Goal: Task Accomplishment & Management: Complete application form

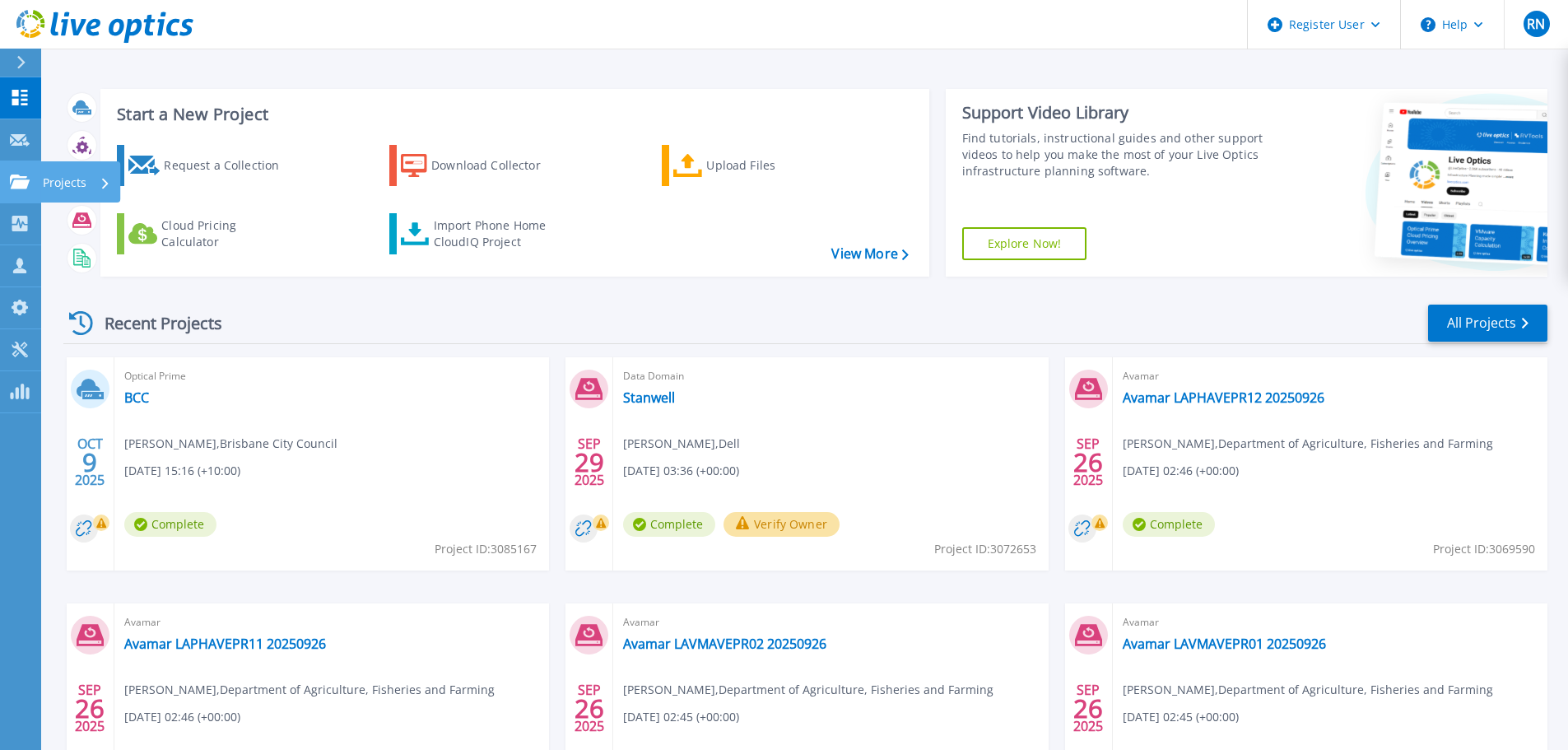
click at [54, 185] on p "Projects" at bounding box center [65, 183] width 44 height 43
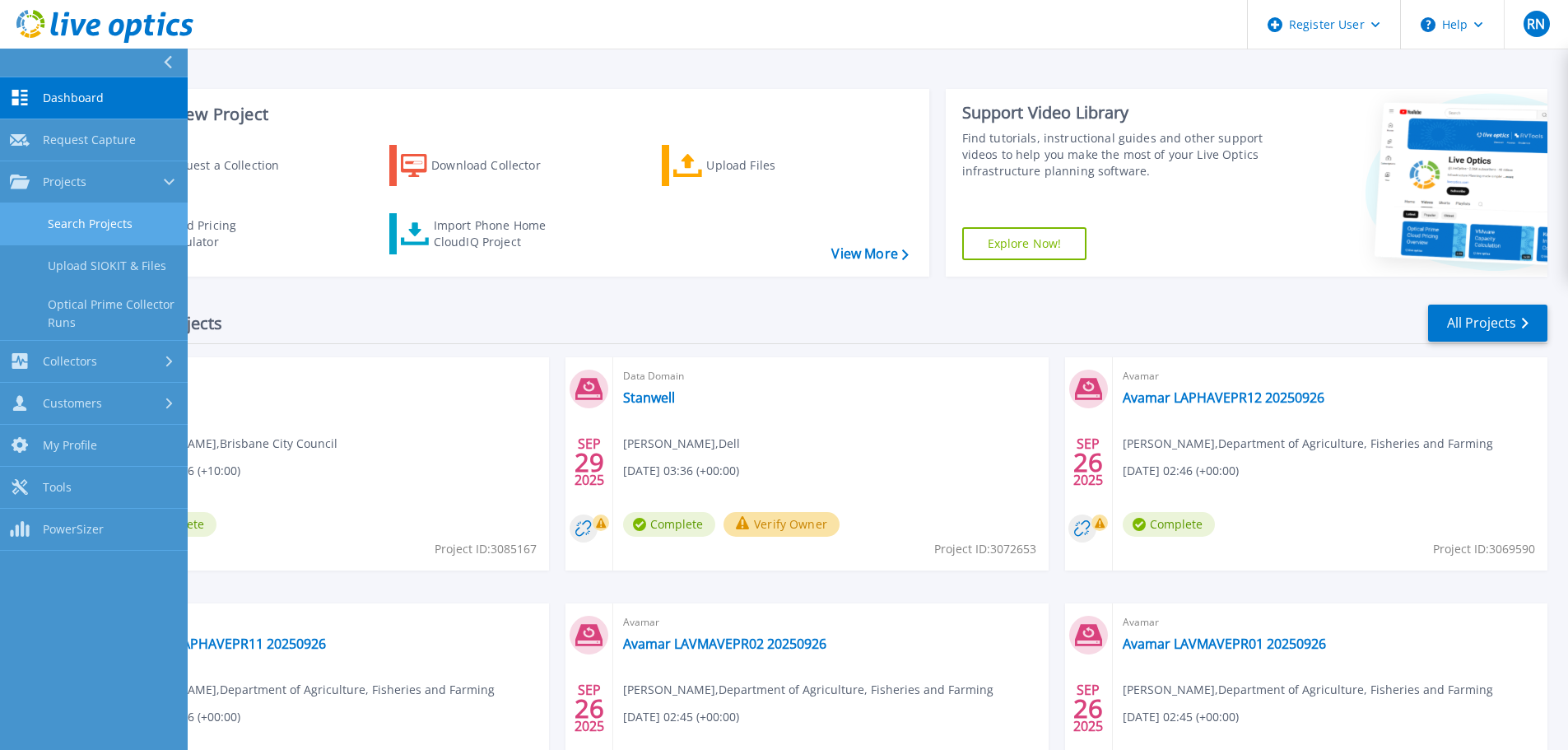
click at [105, 224] on link "Search Projects" at bounding box center [94, 224] width 188 height 42
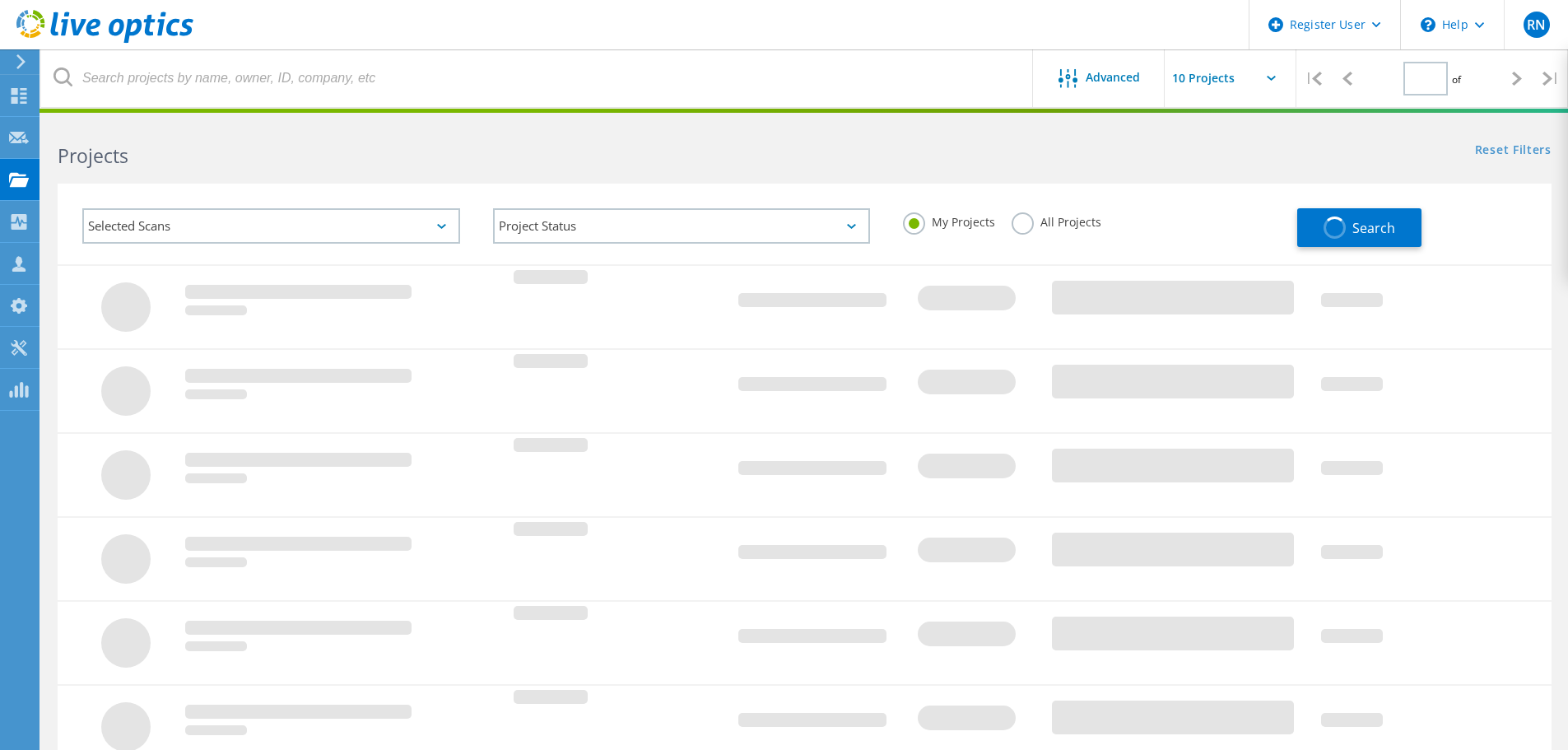
type input "1"
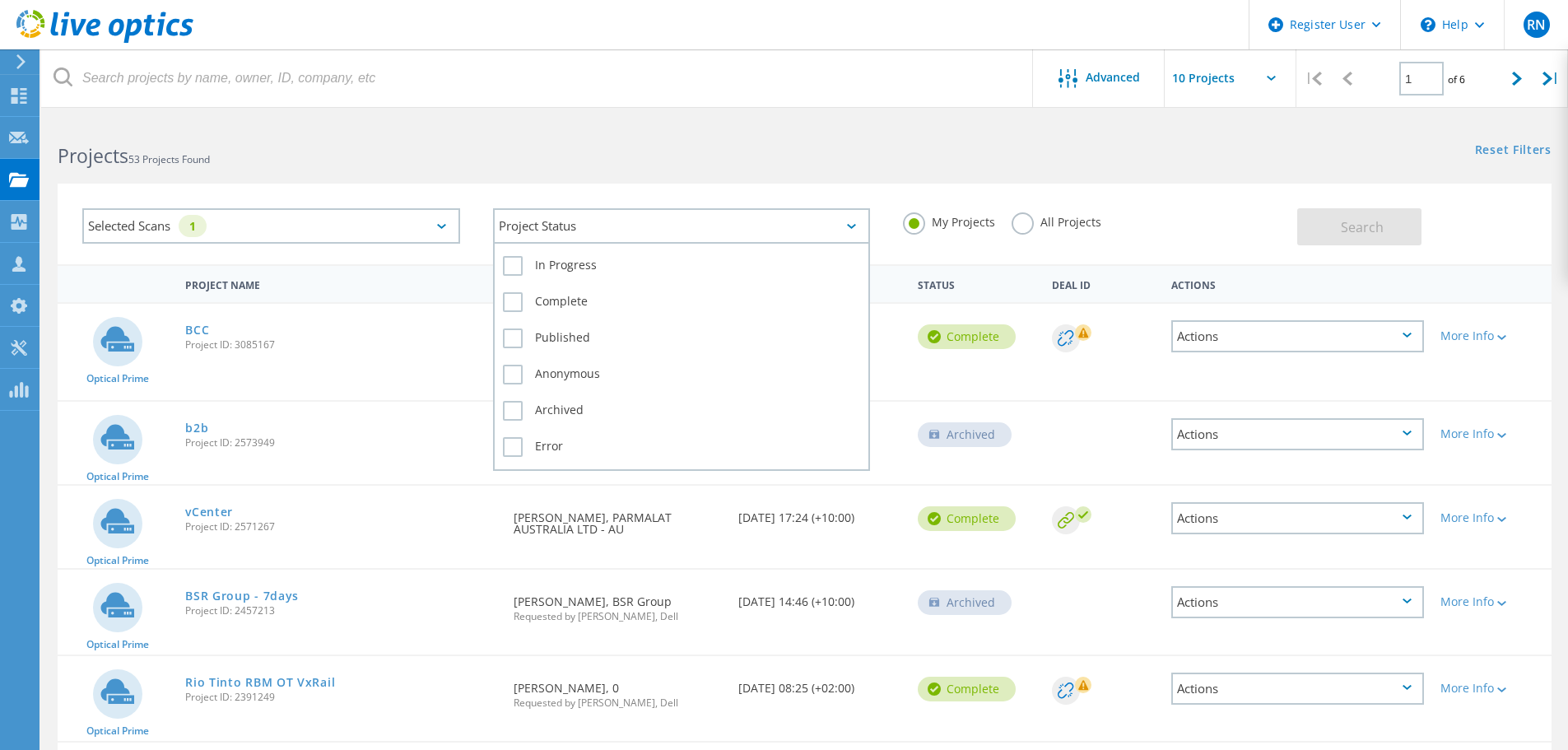
click at [669, 214] on div "Project Status" at bounding box center [681, 225] width 378 height 35
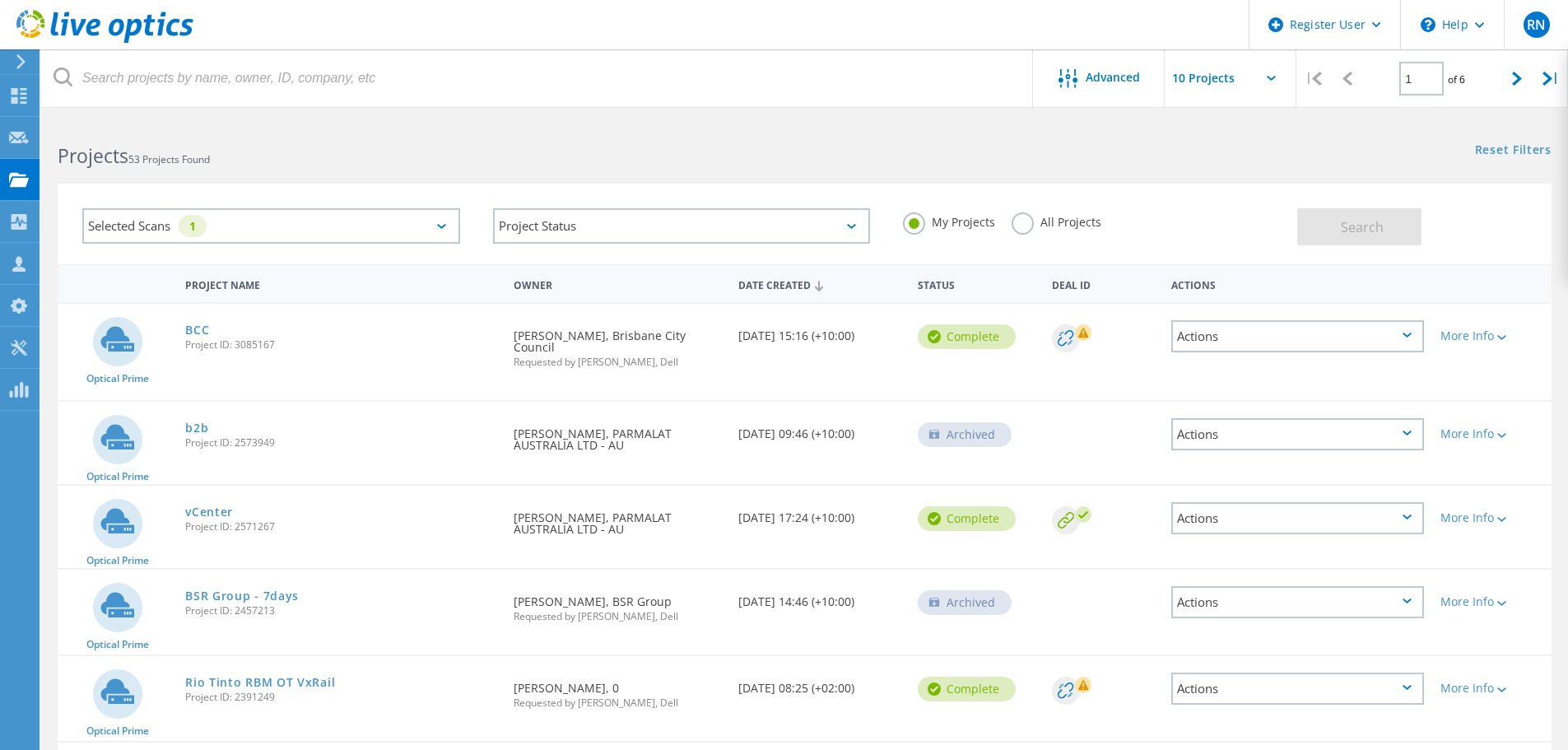
click at [239, 213] on div "Selected Scans 1" at bounding box center [271, 225] width 378 height 35
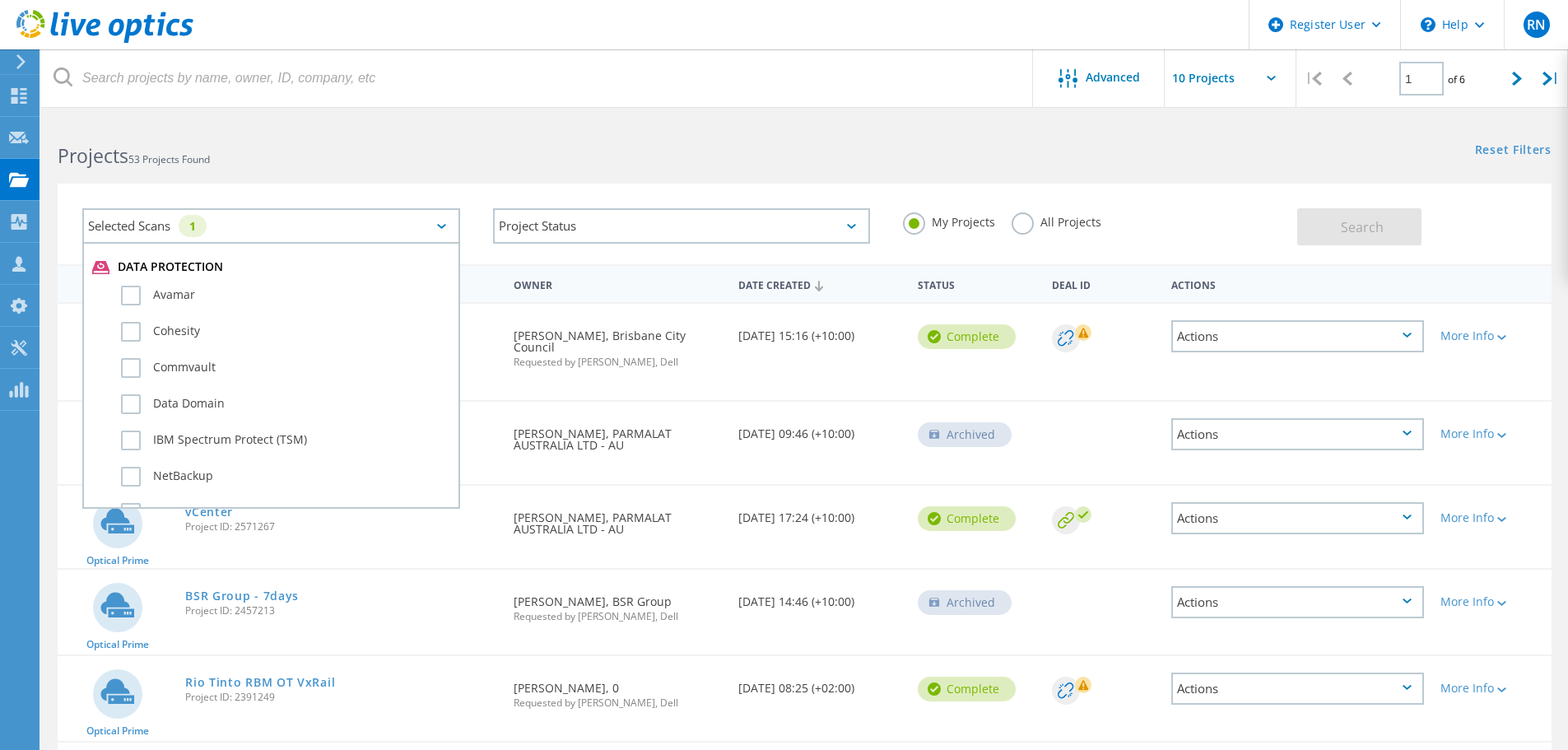
scroll to position [988, 0]
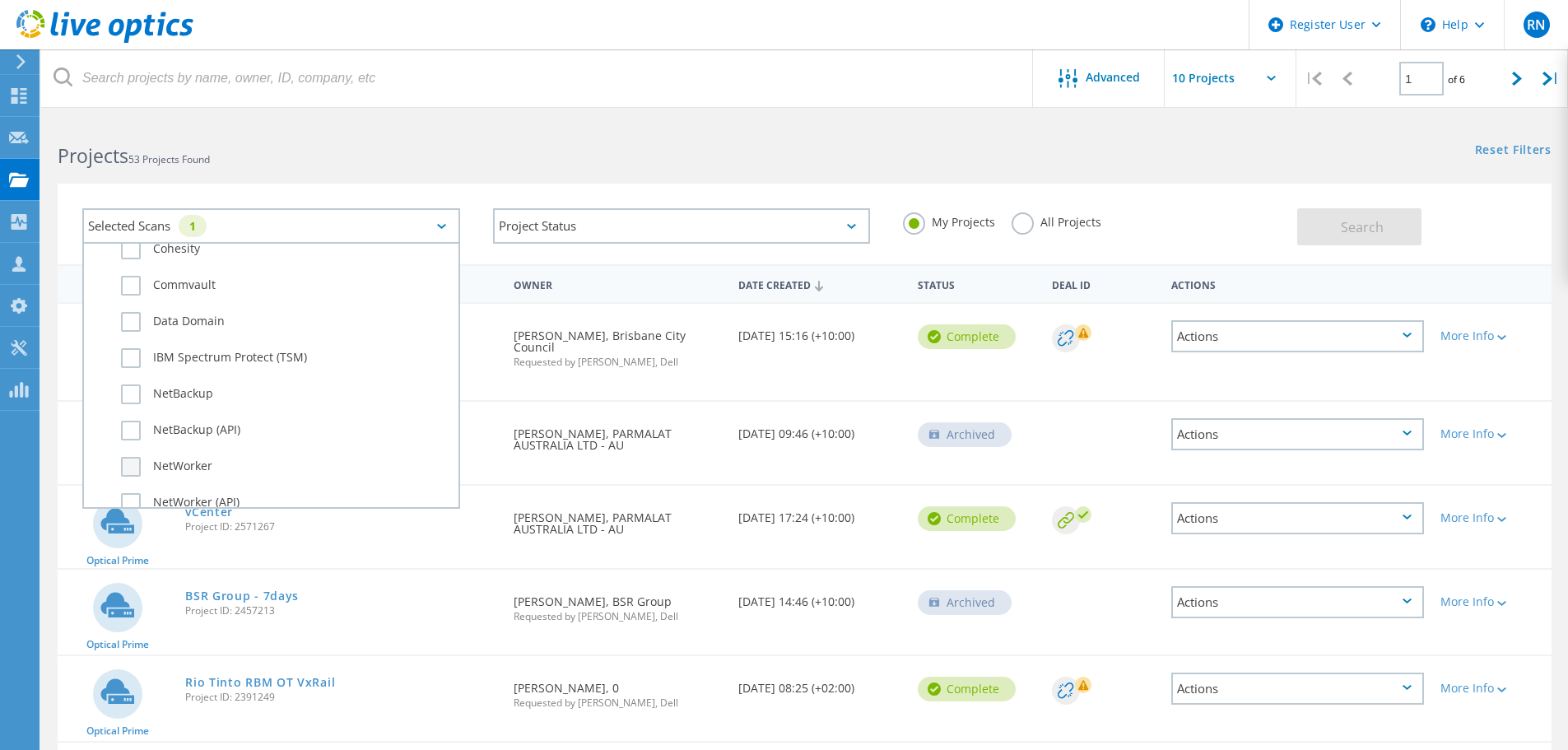
click at [132, 464] on label "NetWorker" at bounding box center [286, 466] width 329 height 20
click at [0, 0] on input "NetWorker" at bounding box center [0, 0] width 0 height 0
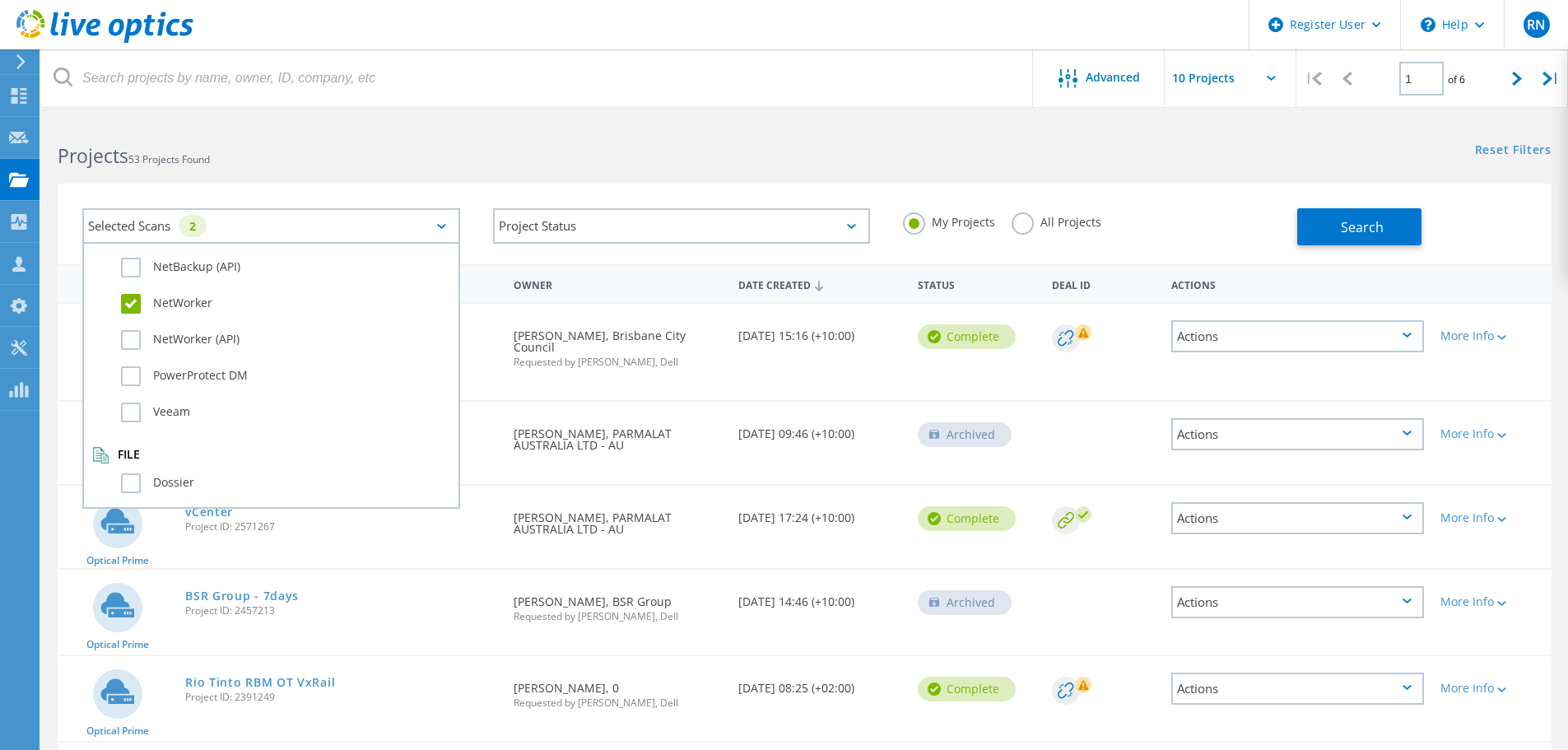
scroll to position [1153, 0]
click at [136, 334] on label "NetWorker (API)" at bounding box center [286, 338] width 329 height 20
click at [0, 0] on input "NetWorker (API)" at bounding box center [0, 0] width 0 height 0
click at [1365, 232] on span "Search" at bounding box center [1362, 227] width 43 height 18
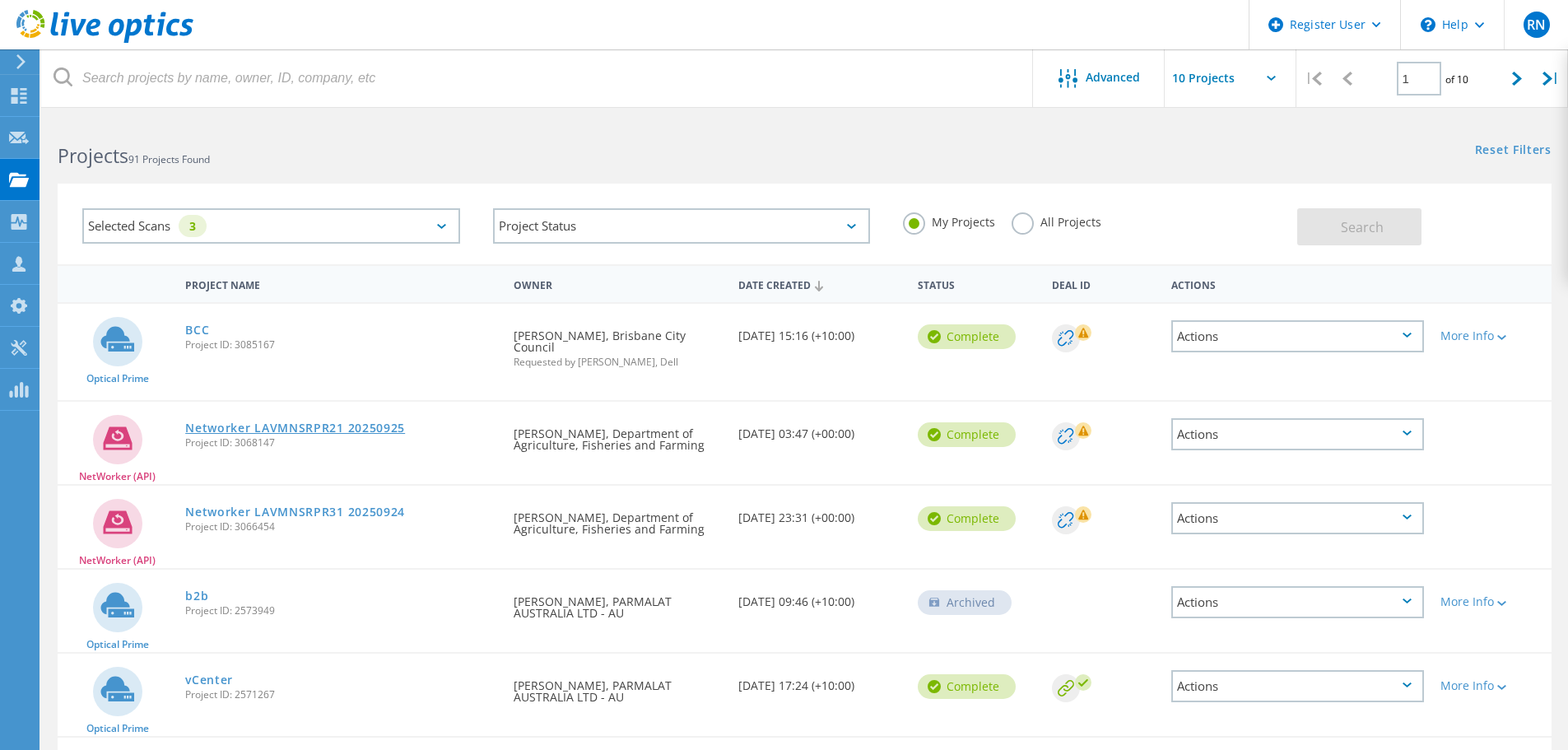
click at [327, 422] on link "Networker LAVMNSRPR21 20250925" at bounding box center [295, 427] width 220 height 11
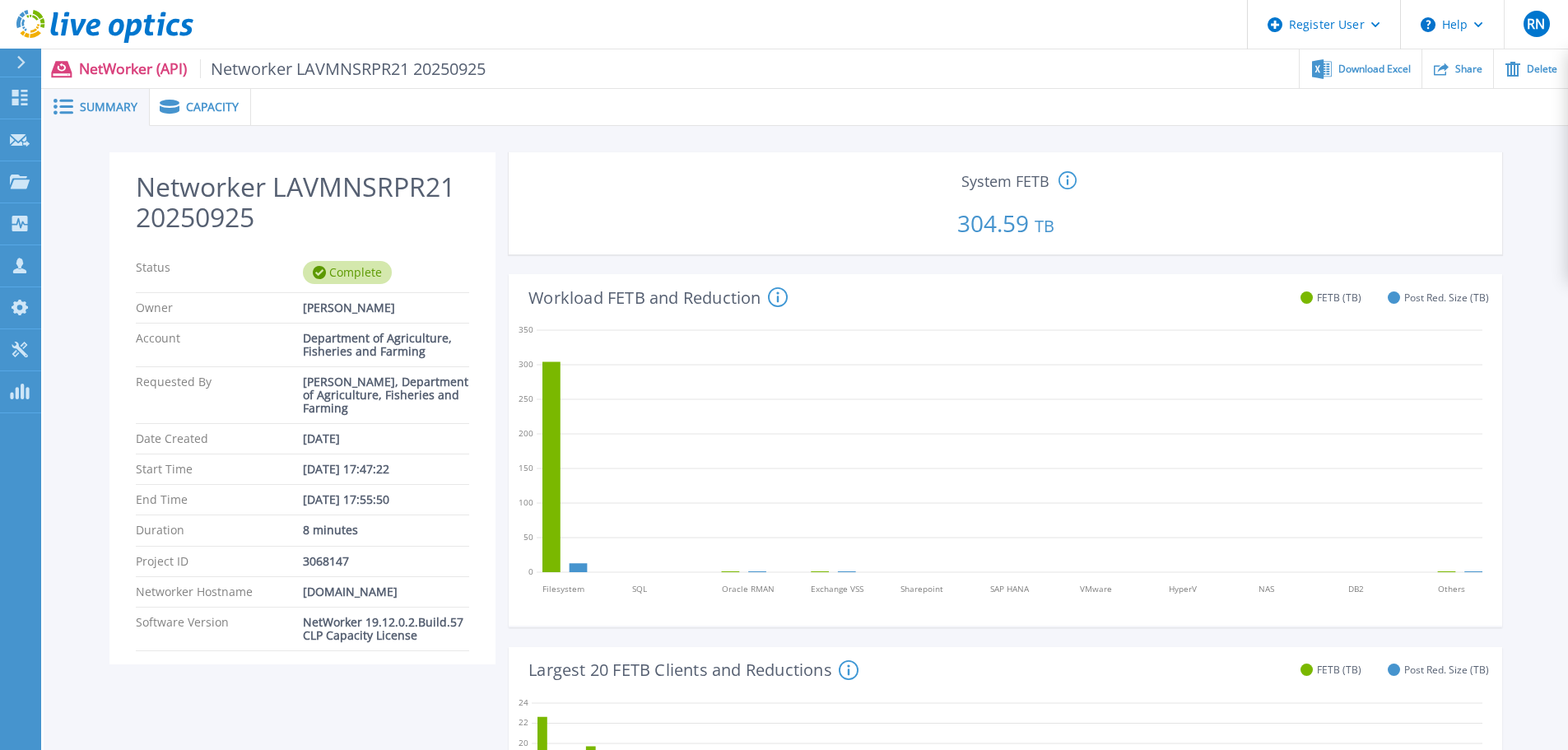
click at [1076, 174] on icon at bounding box center [1067, 181] width 18 height 20
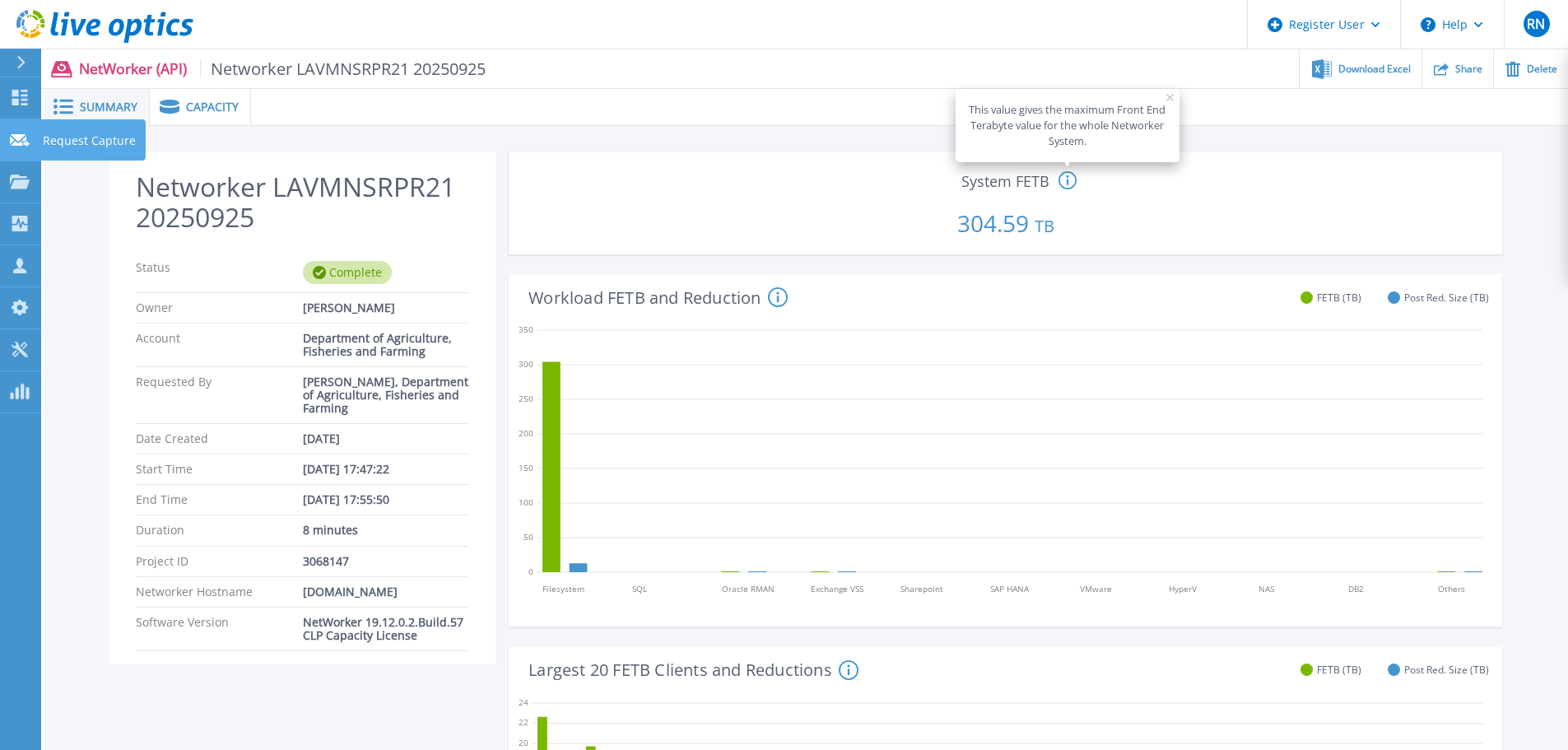
click at [69, 133] on p "Request Capture" at bounding box center [89, 141] width 93 height 43
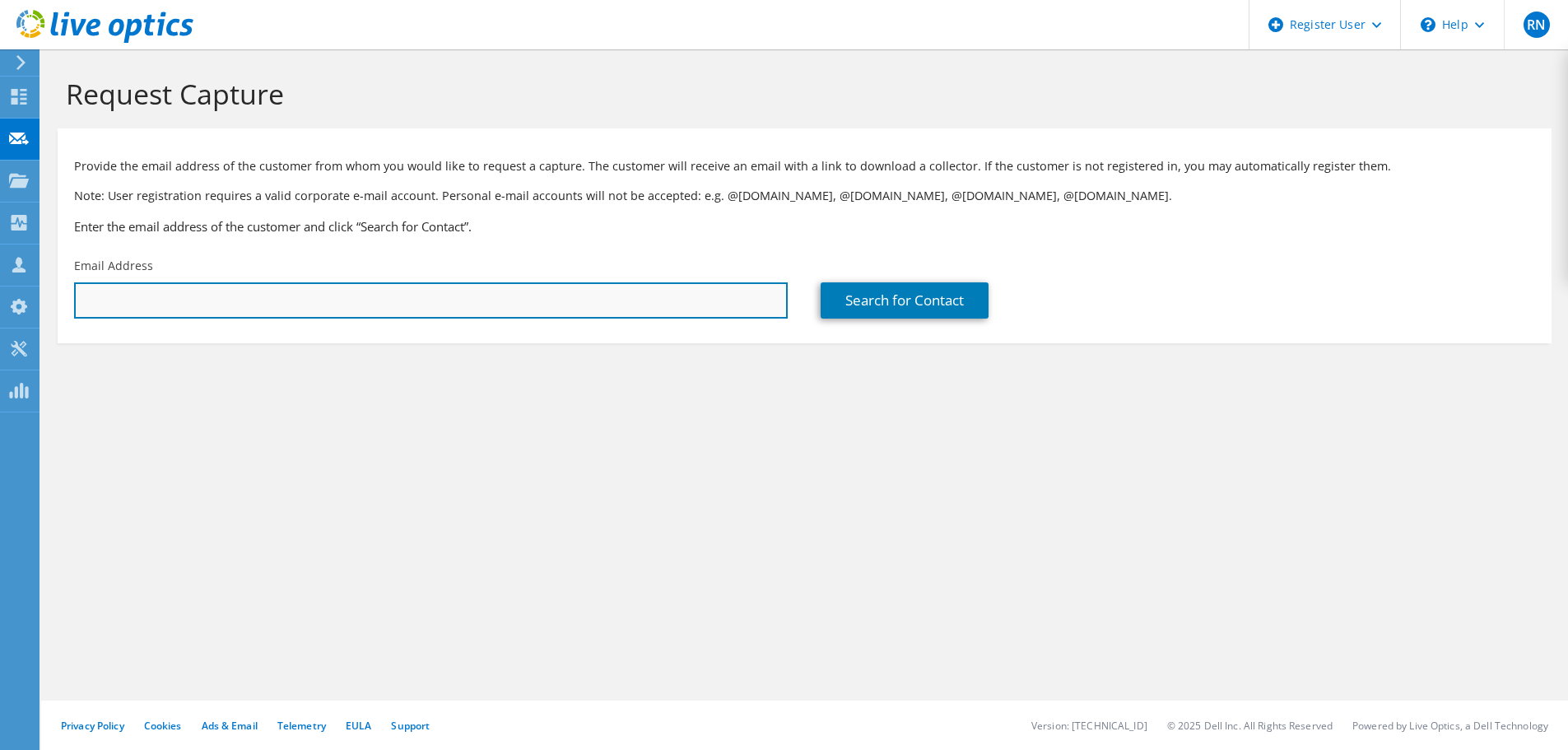
click at [704, 306] on input "text" at bounding box center [431, 300] width 714 height 36
paste input "scott.marshall@brisbane.qld.gov.au"
type input "scott.marshall@brisbane.qld.gov.au"
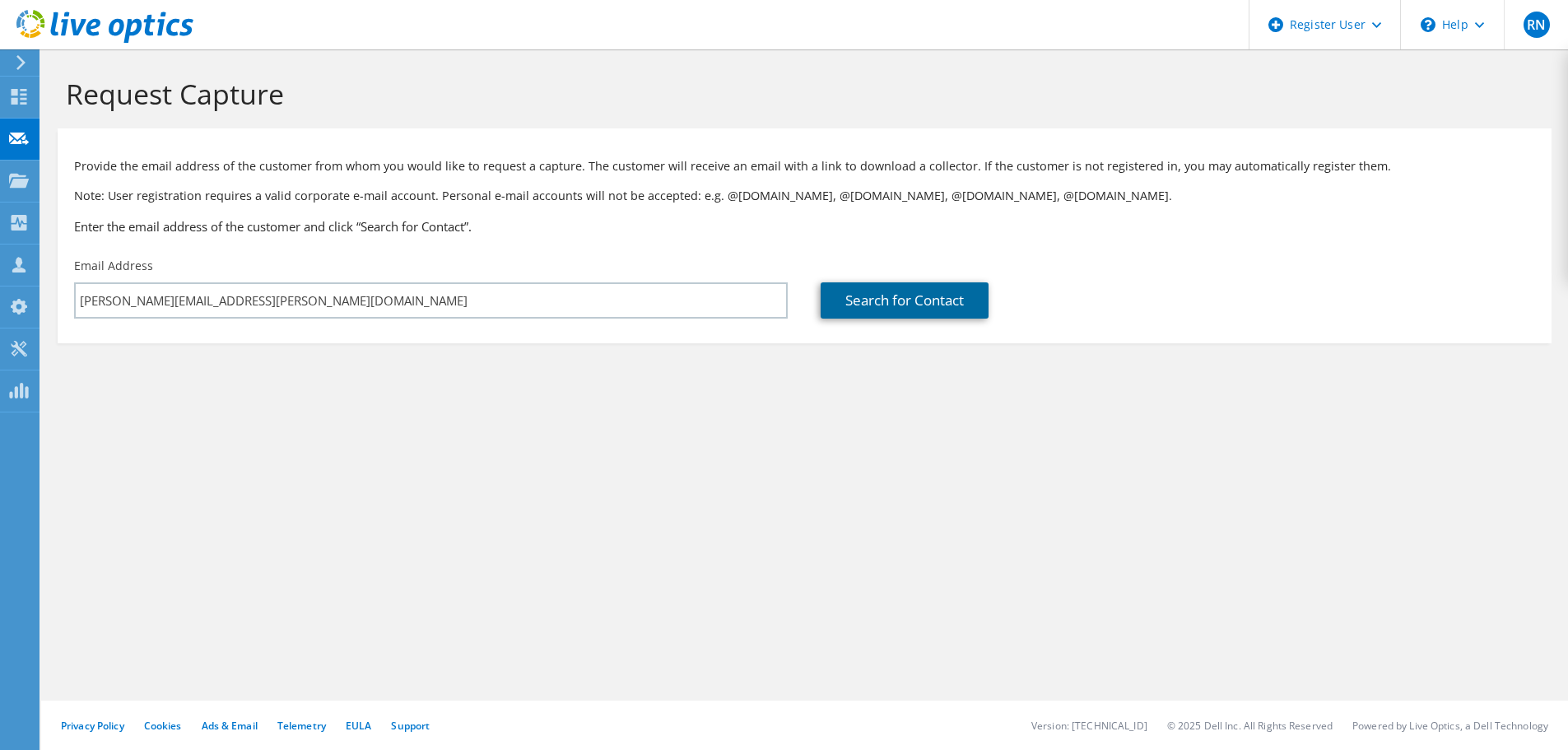
click at [882, 301] on link "Search for Contact" at bounding box center [904, 300] width 168 height 36
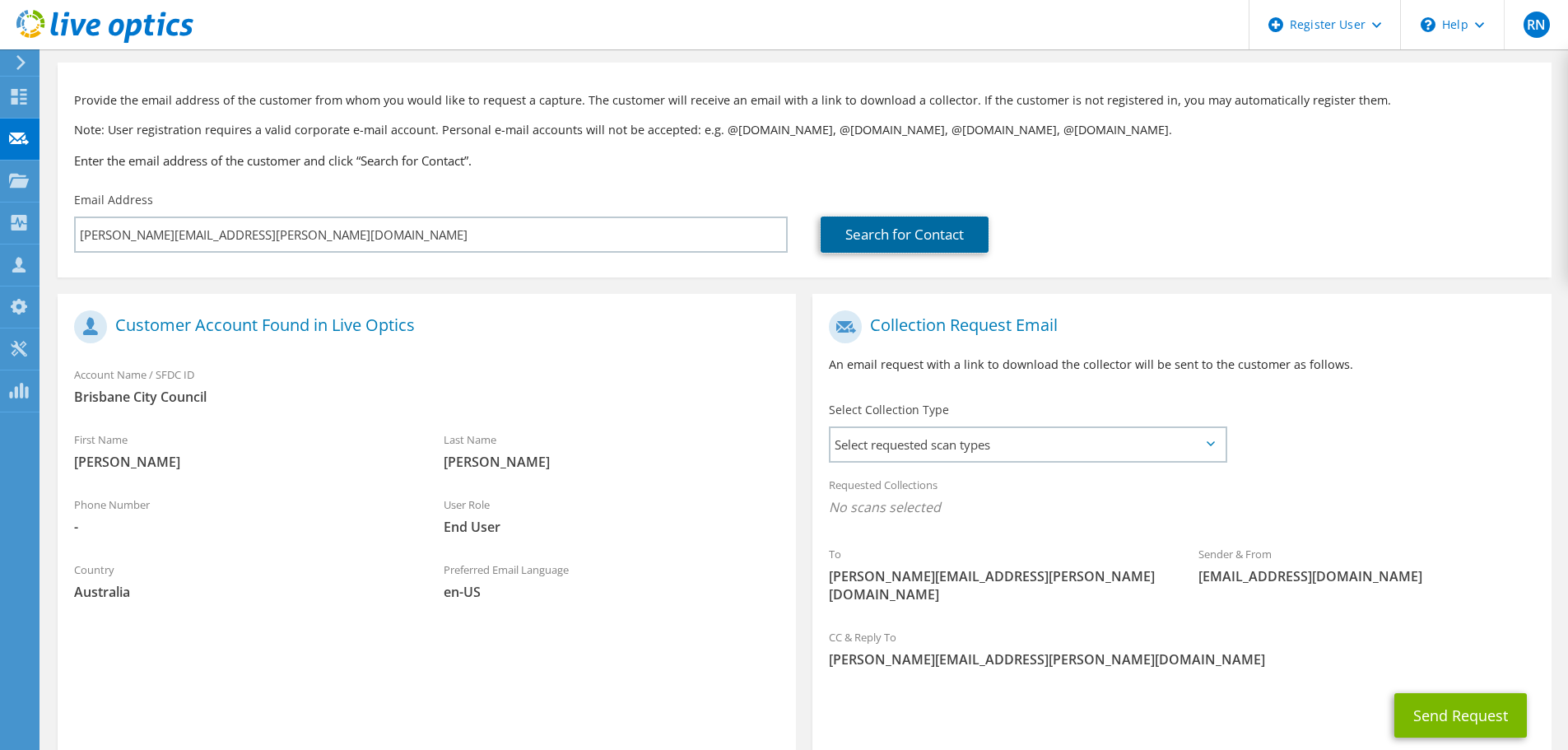
scroll to position [151, 0]
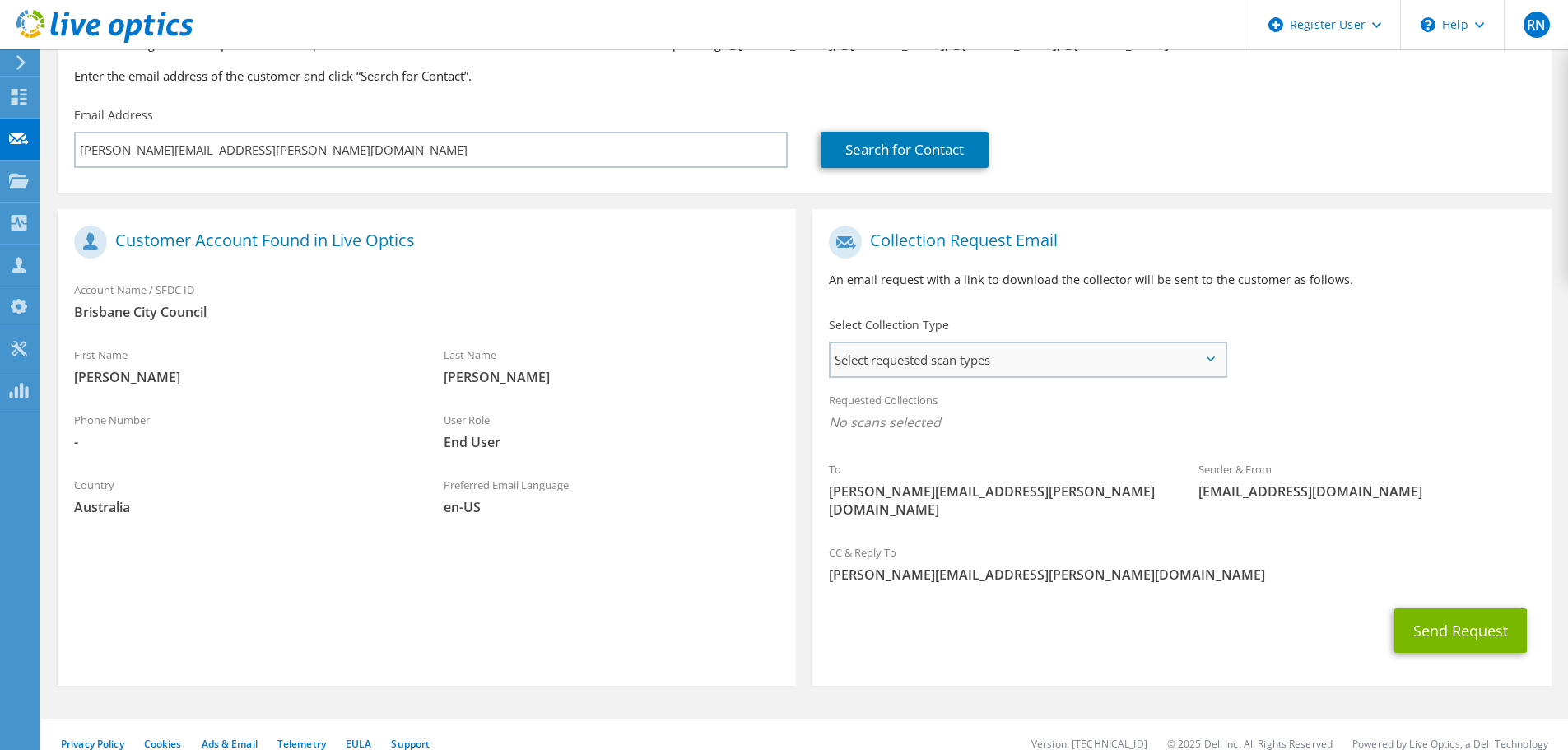
click at [991, 353] on span "Select requested scan types" at bounding box center [1028, 360] width 394 height 33
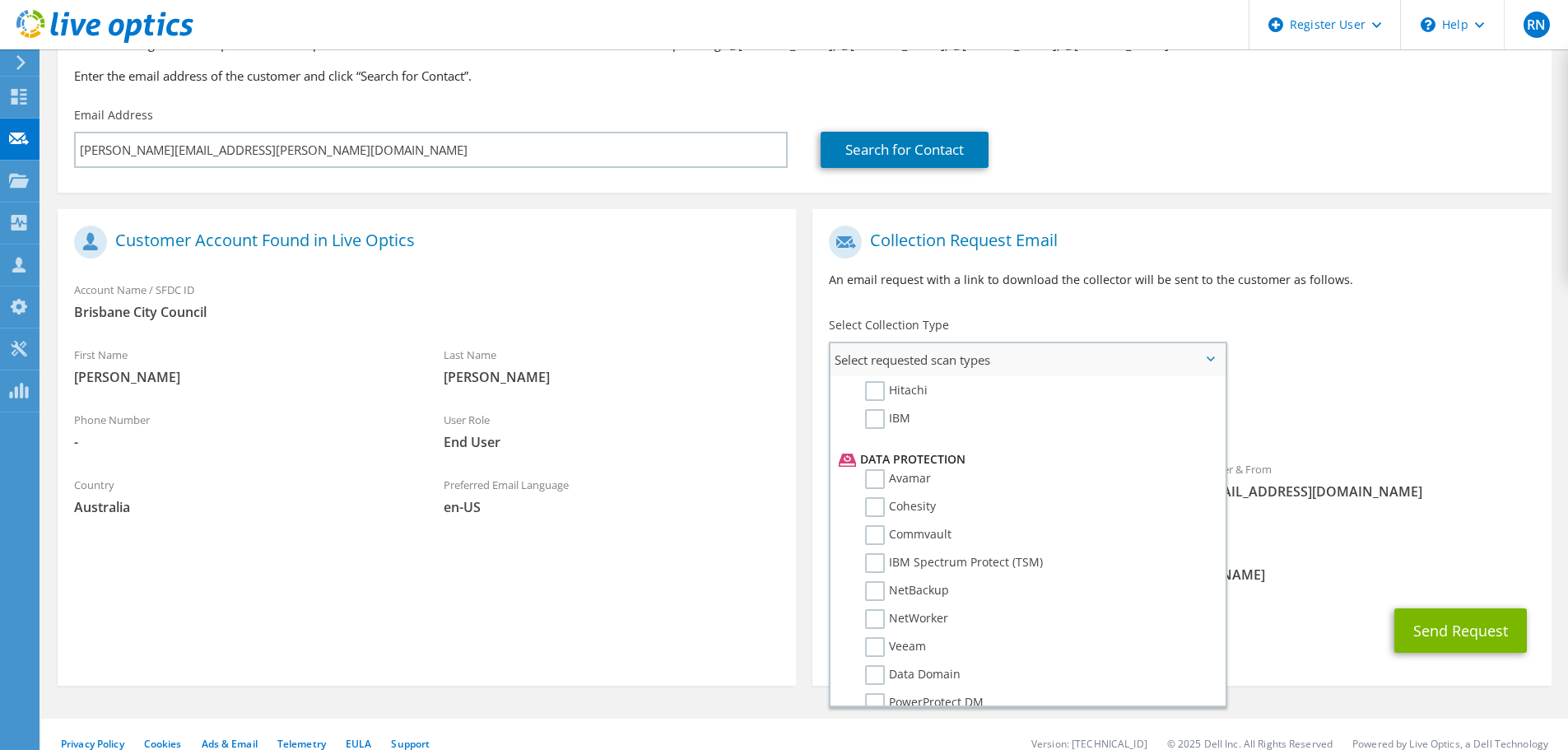
scroll to position [727, 0]
click at [875, 534] on label "NetWorker" at bounding box center [907, 535] width 83 height 20
click at [0, 0] on input "NetWorker" at bounding box center [0, 0] width 0 height 0
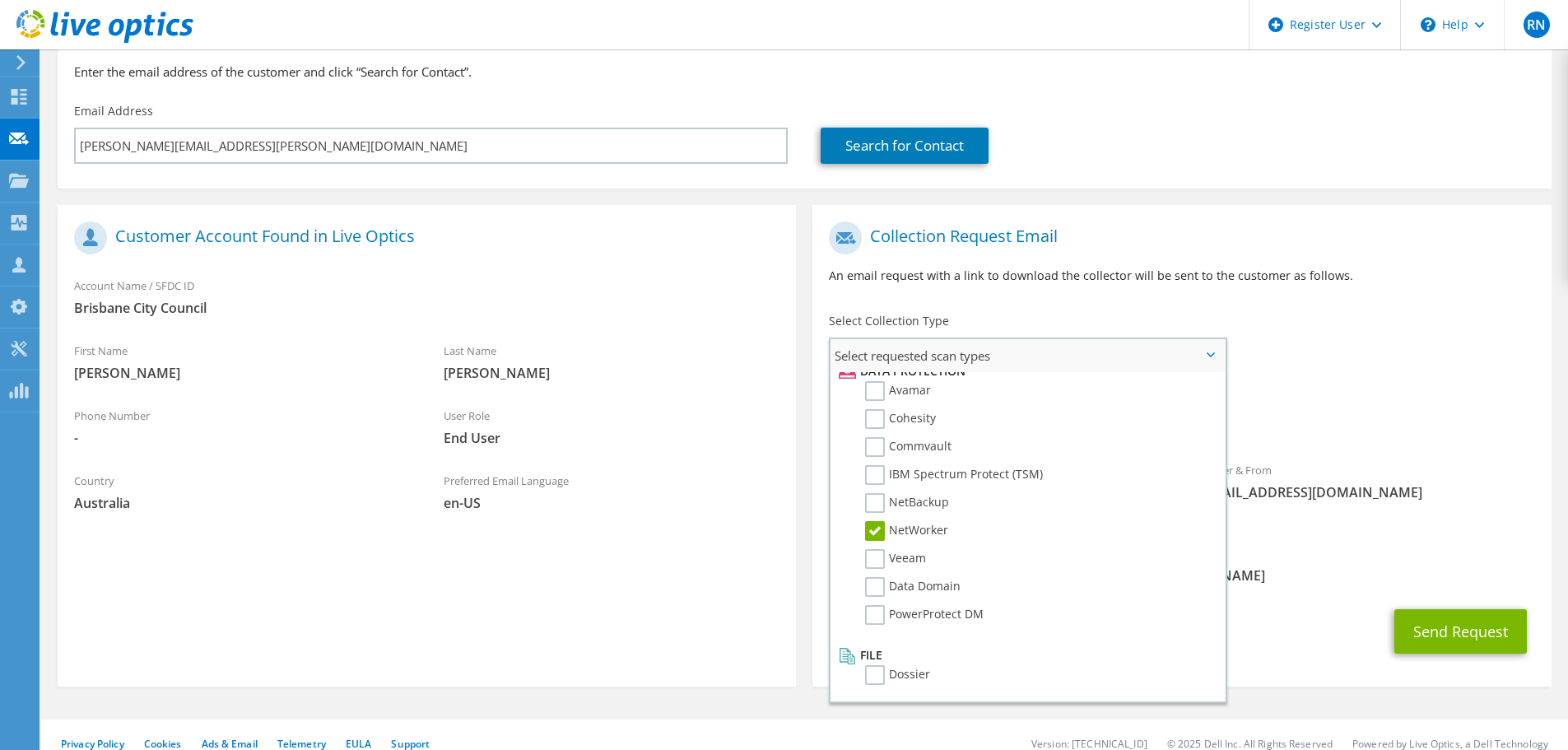
scroll to position [156, 0]
click at [1331, 566] on span "[PERSON_NAME][EMAIL_ADDRESS][PERSON_NAME][DOMAIN_NAME]" at bounding box center [1182, 575] width 705 height 18
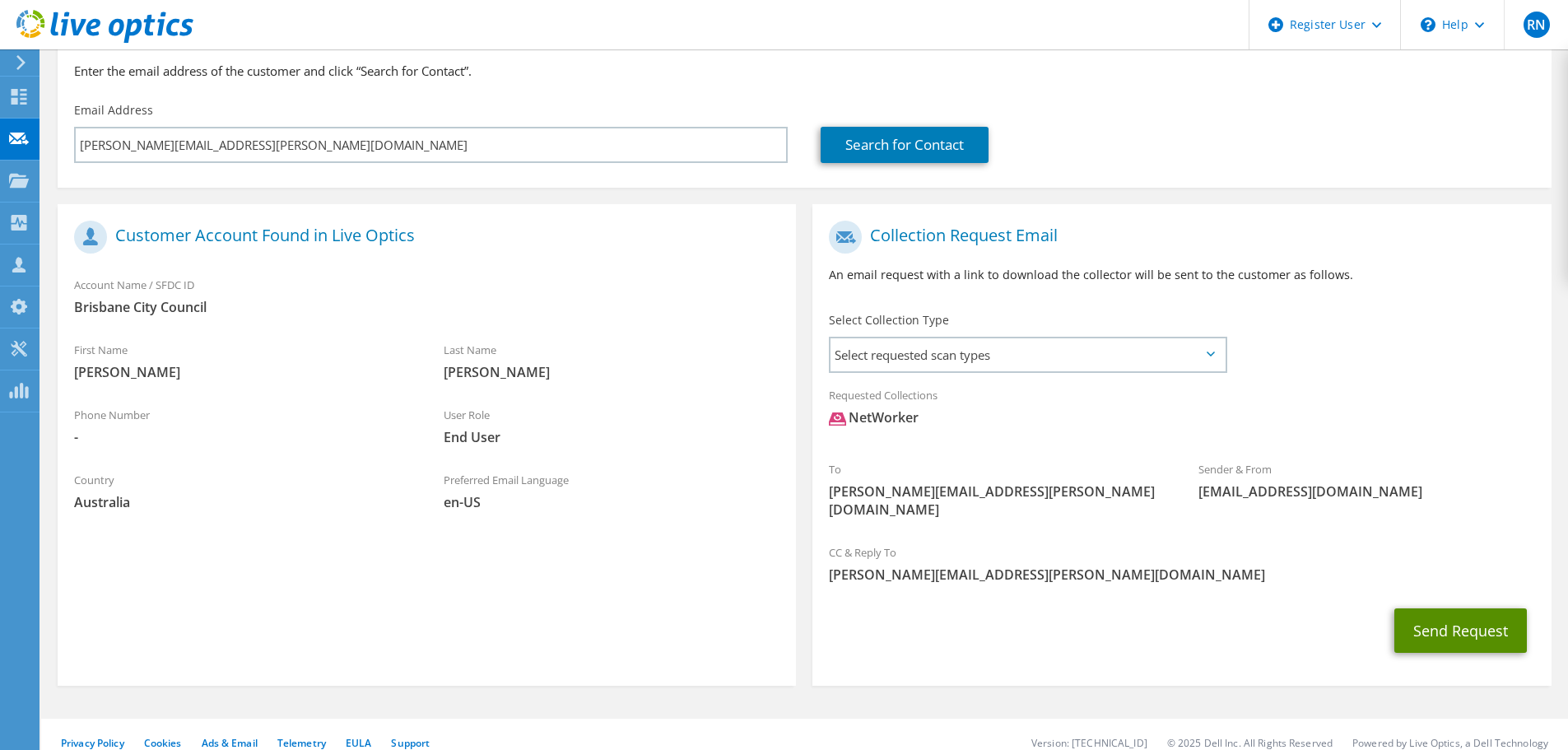
click at [1426, 608] on button "Send Request" at bounding box center [1460, 630] width 132 height 45
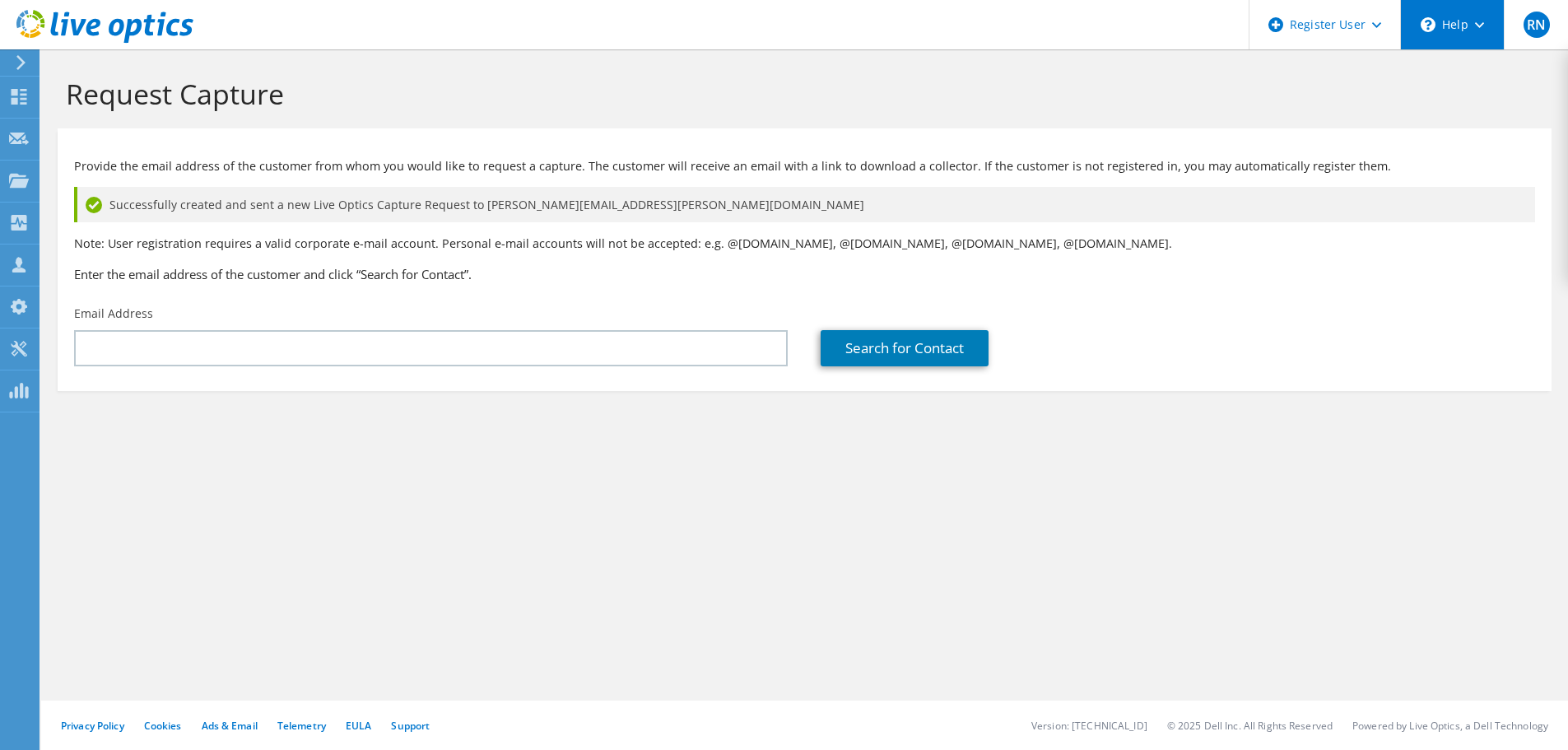
click at [1478, 30] on div "\n Help" at bounding box center [1452, 24] width 104 height 49
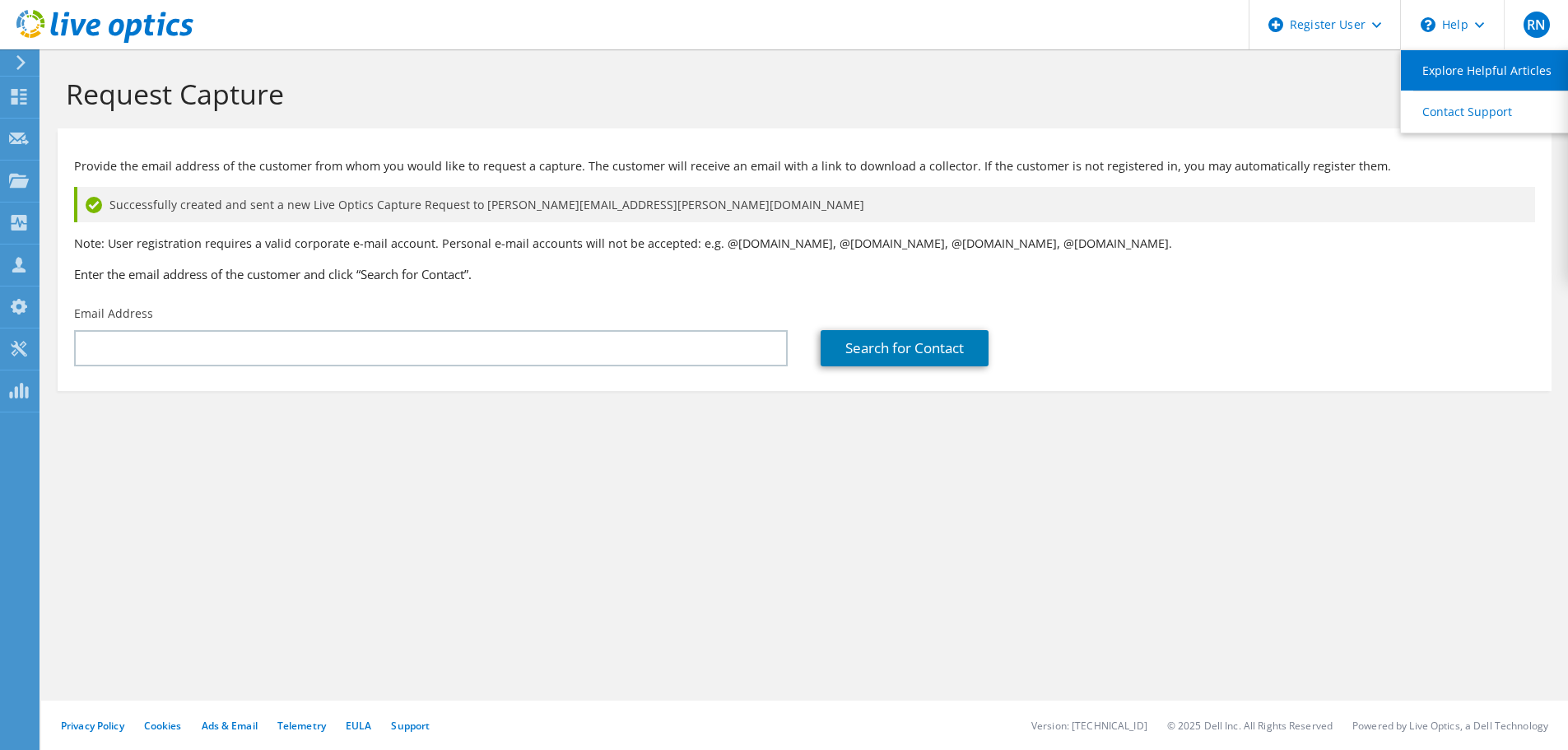
click at [1480, 73] on link "Explore Helpful Articles" at bounding box center [1492, 70] width 183 height 40
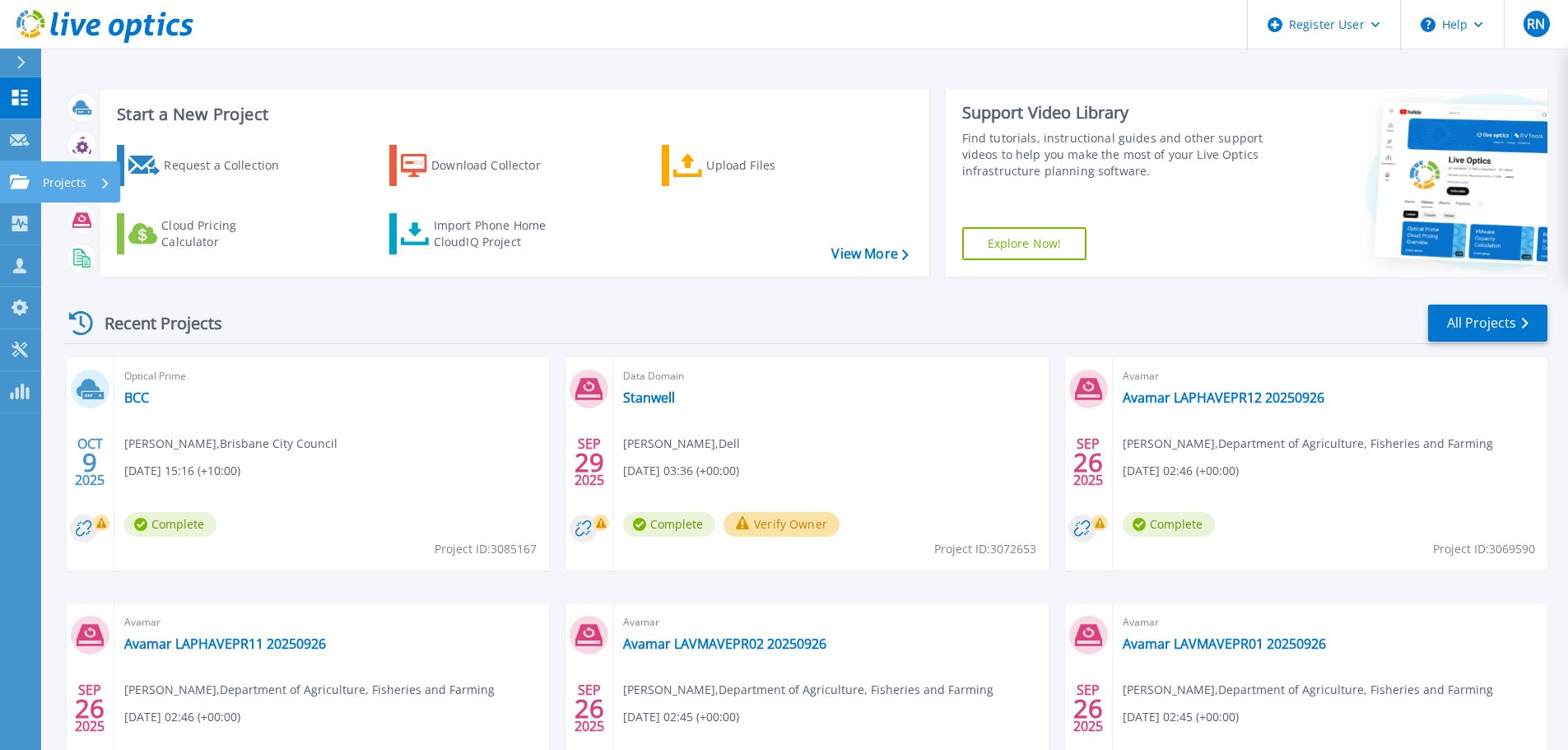
click at [86, 185] on p "Projects" at bounding box center [65, 183] width 44 height 43
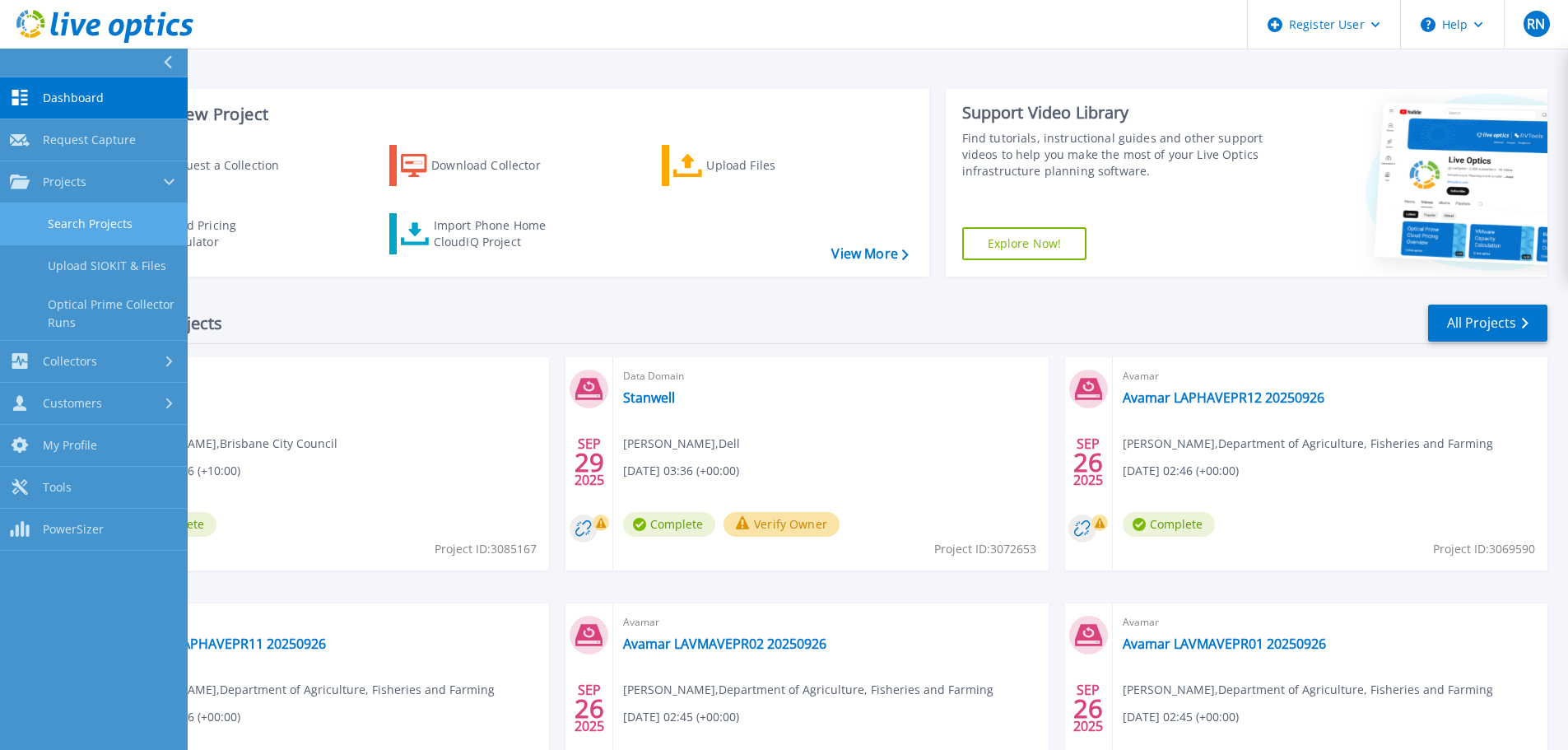
click at [95, 223] on link "Search Projects" at bounding box center [94, 224] width 188 height 42
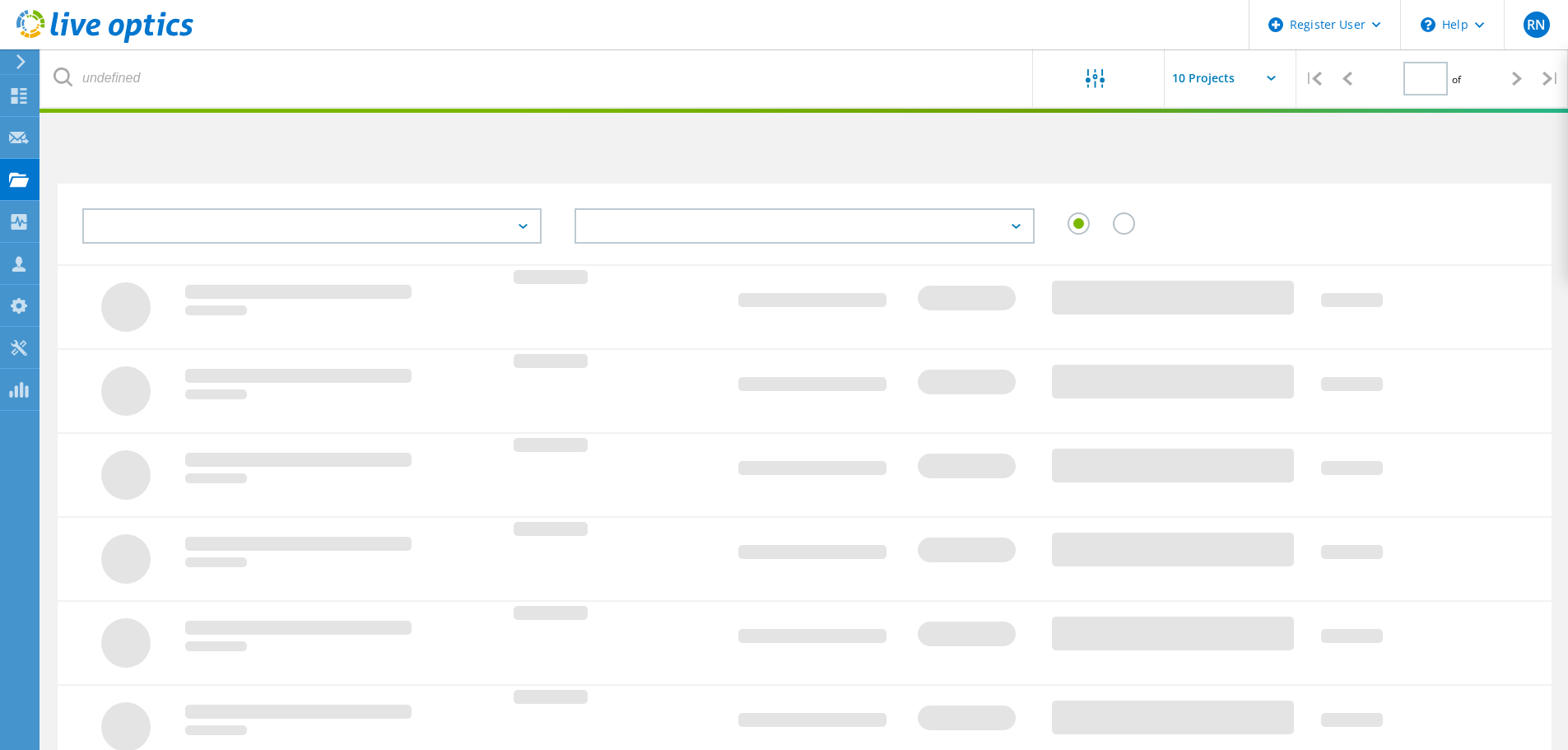
type input "1"
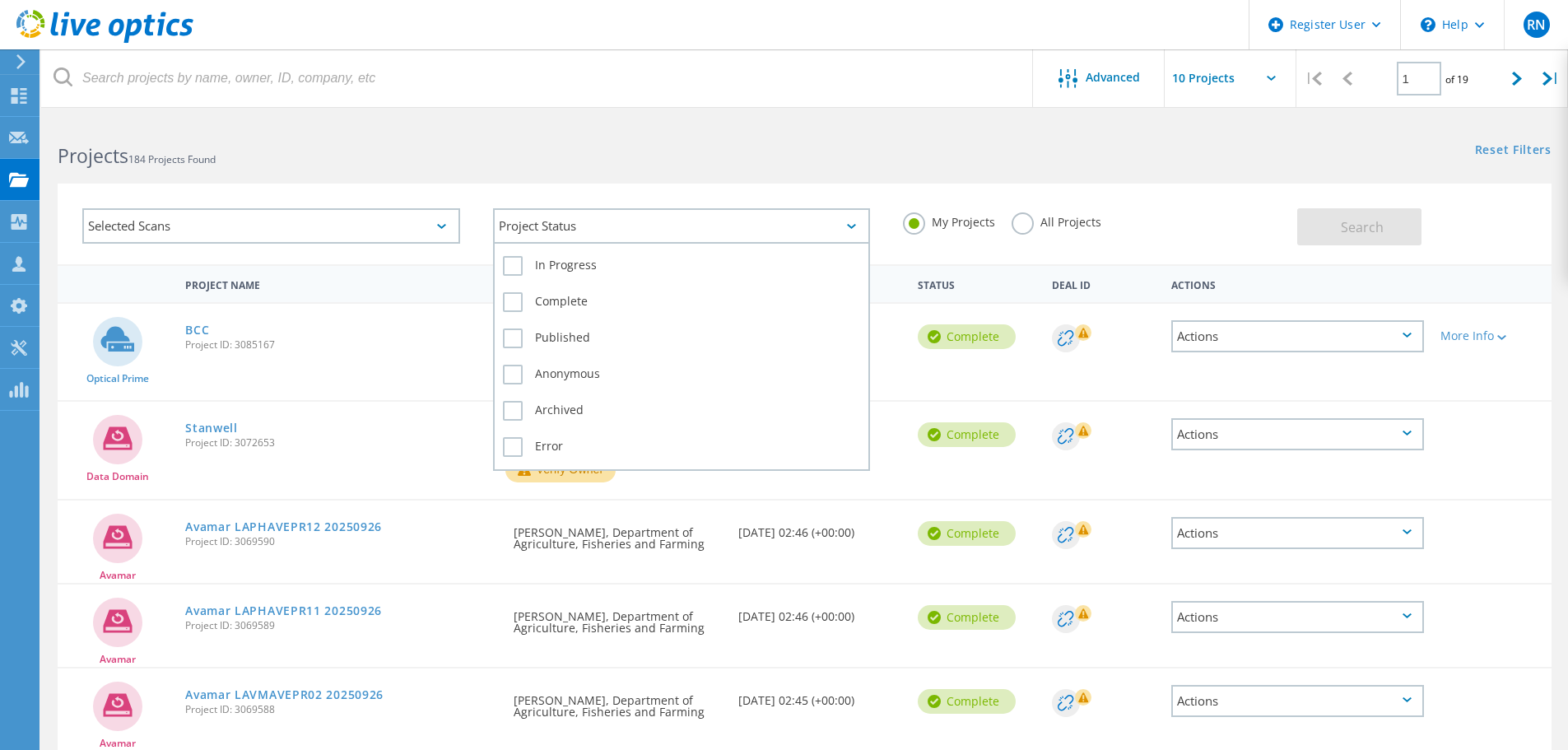
click at [685, 239] on div "Project Status" at bounding box center [681, 225] width 378 height 35
drag, startPoint x: 685, startPoint y: 239, endPoint x: 360, endPoint y: 213, distance: 326.0
click at [684, 239] on div "Project Status" at bounding box center [681, 225] width 378 height 35
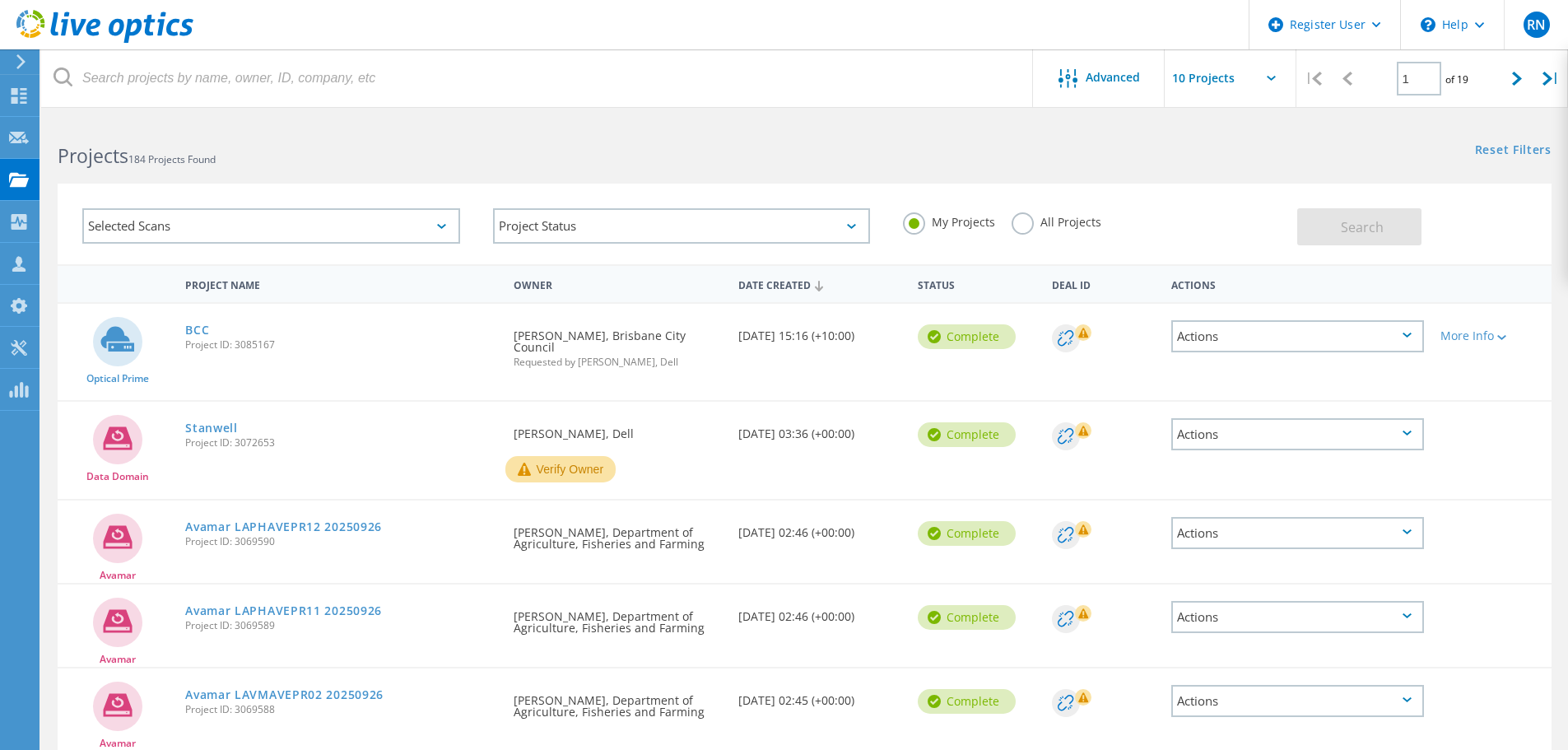
click at [328, 212] on div "Selected Scans" at bounding box center [271, 225] width 378 height 35
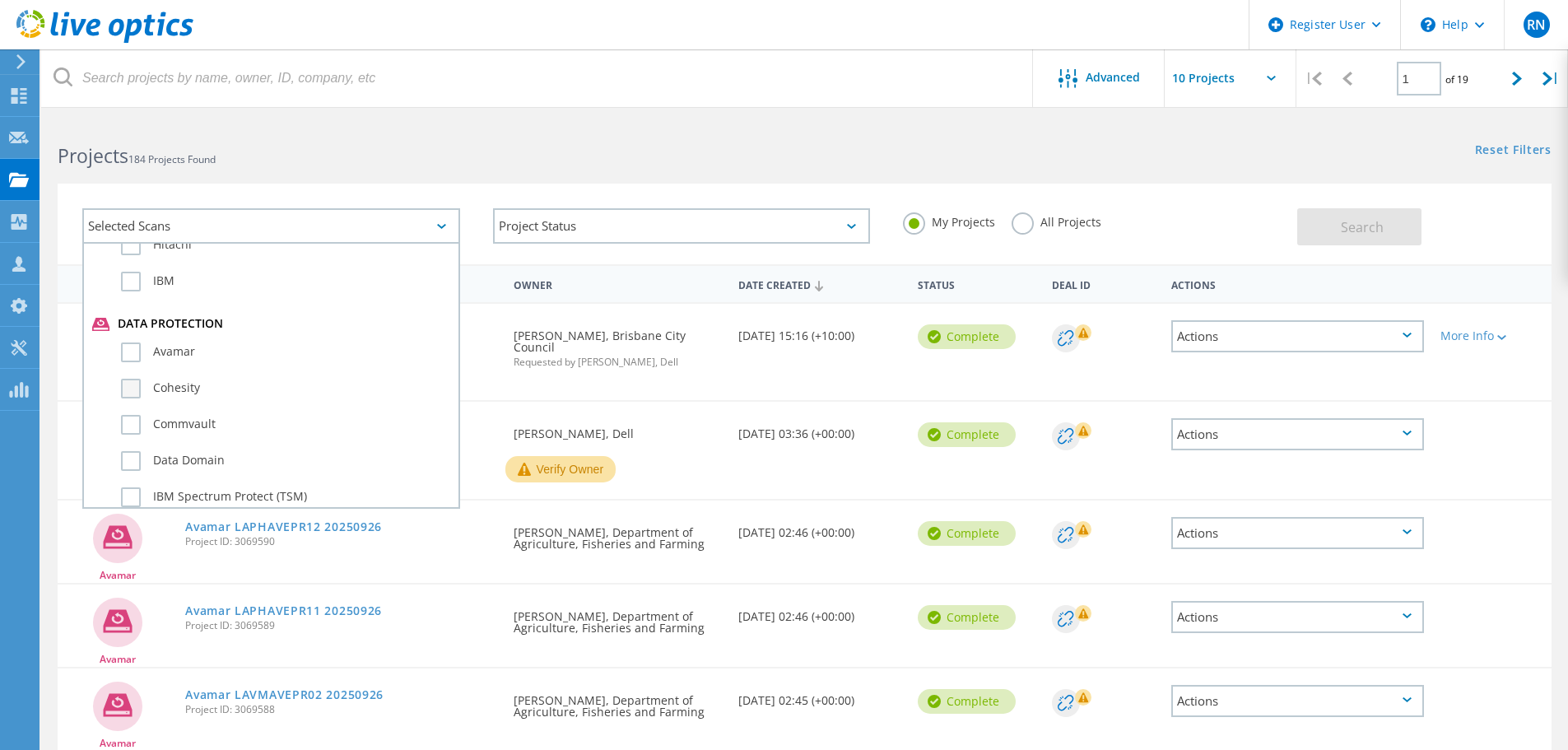
scroll to position [1070, 0]
click at [141, 392] on label "NetWorker" at bounding box center [286, 384] width 329 height 20
click at [0, 0] on input "NetWorker" at bounding box center [0, 0] width 0 height 0
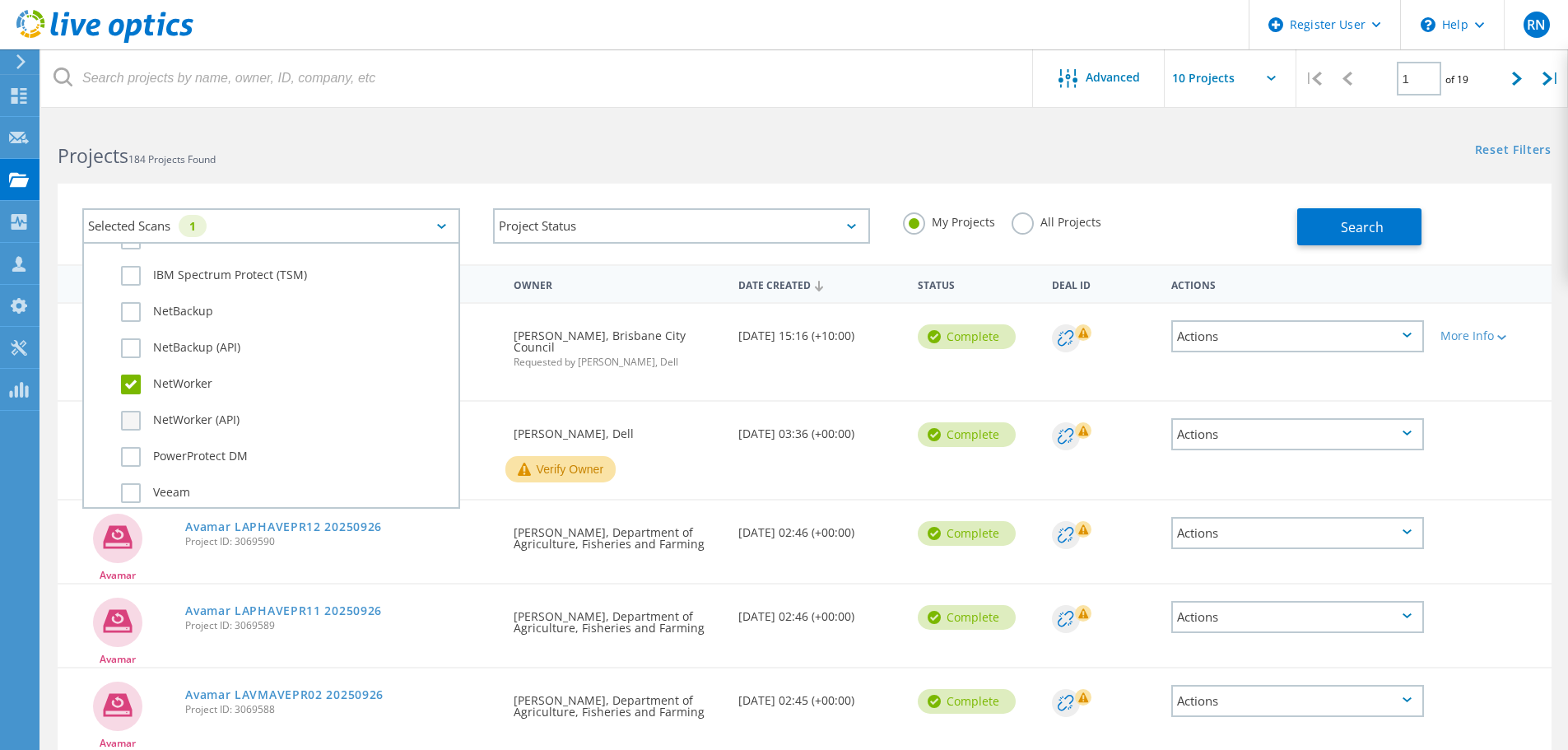
click at [126, 421] on label "NetWorker (API)" at bounding box center [286, 421] width 329 height 20
click at [0, 0] on input "NetWorker (API)" at bounding box center [0, 0] width 0 height 0
drag, startPoint x: 765, startPoint y: 109, endPoint x: 916, endPoint y: 151, distance: 156.7
click at [765, 110] on div at bounding box center [784, 110] width 1568 height 4
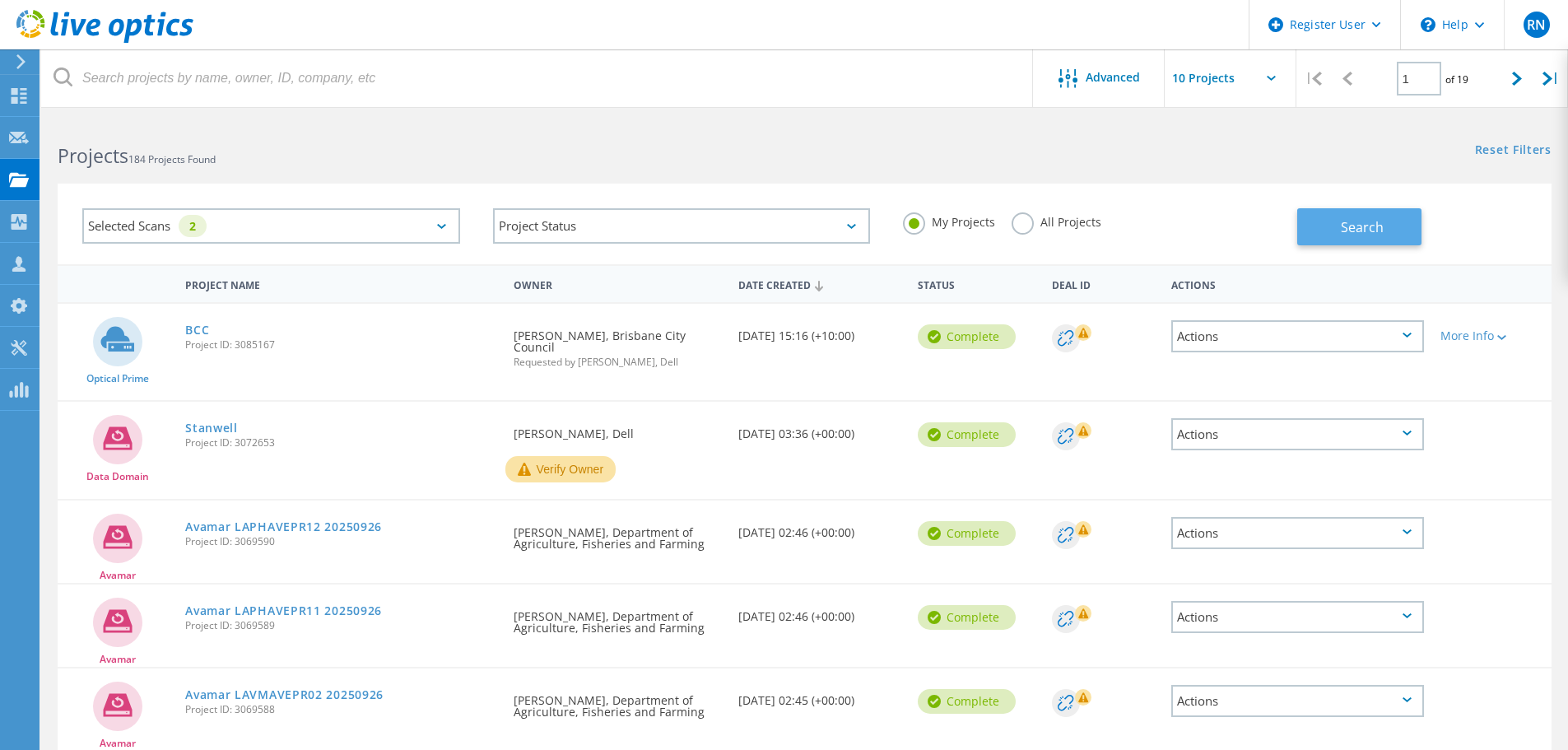
click at [1338, 228] on button "Search" at bounding box center [1359, 226] width 125 height 37
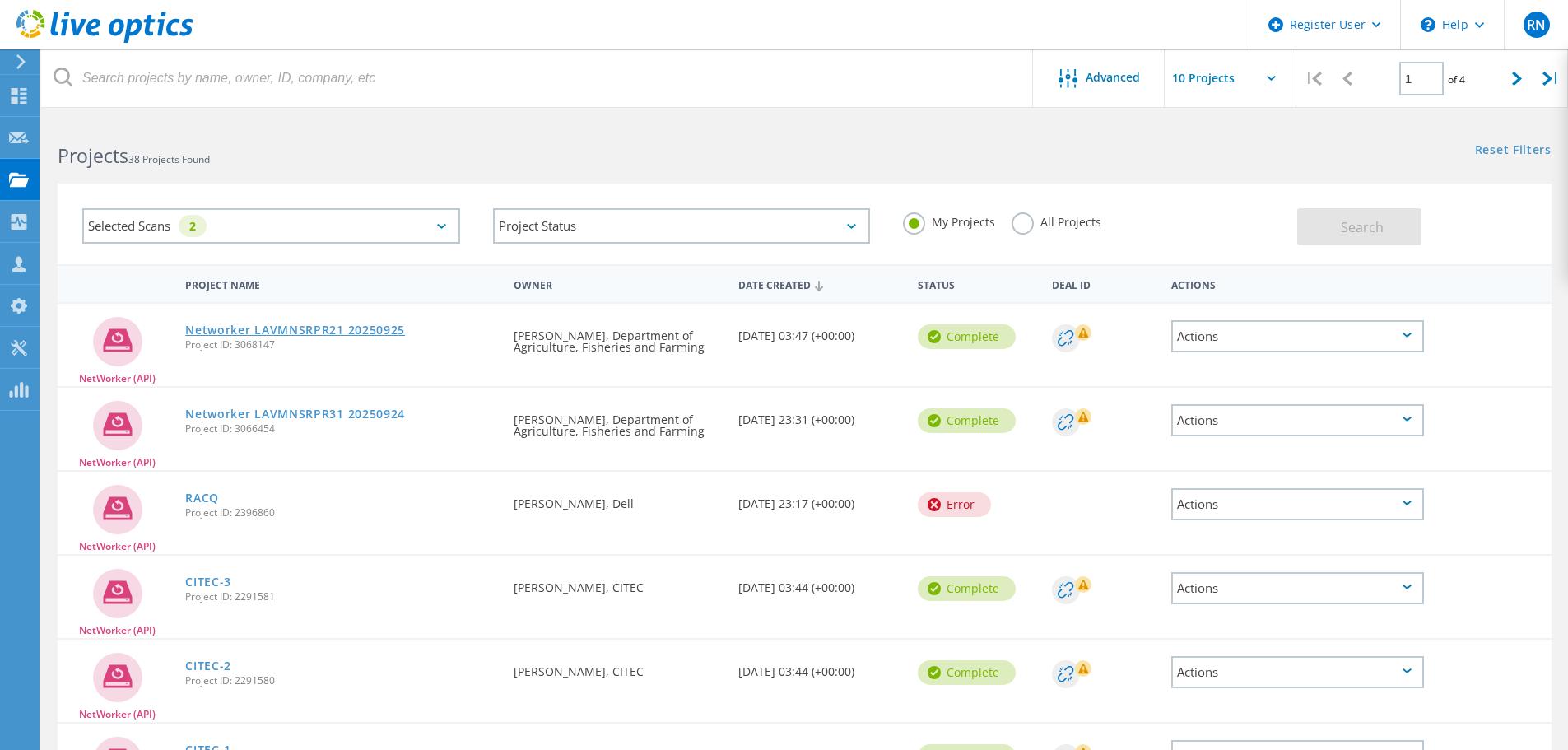
click at [285, 331] on link "Networker LAVMNSRPR21 20250925" at bounding box center [295, 329] width 220 height 11
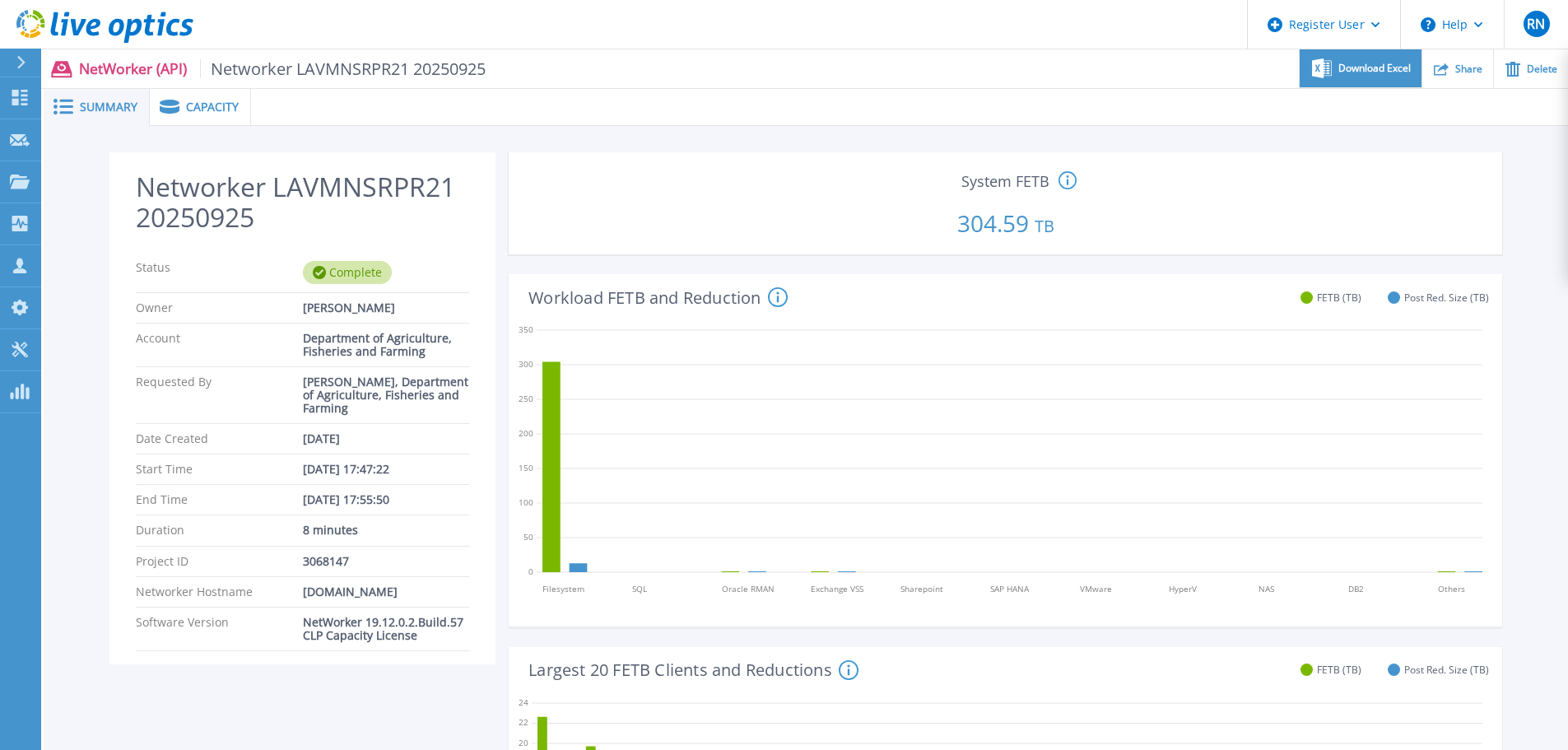
click at [1350, 71] on span "Download Excel" at bounding box center [1374, 68] width 72 height 9
